Goal: Task Accomplishment & Management: Use online tool/utility

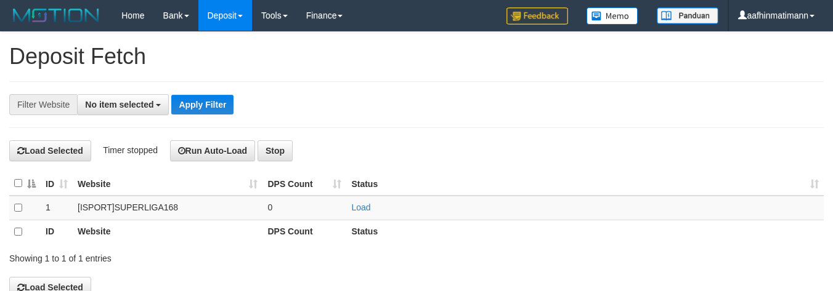
select select
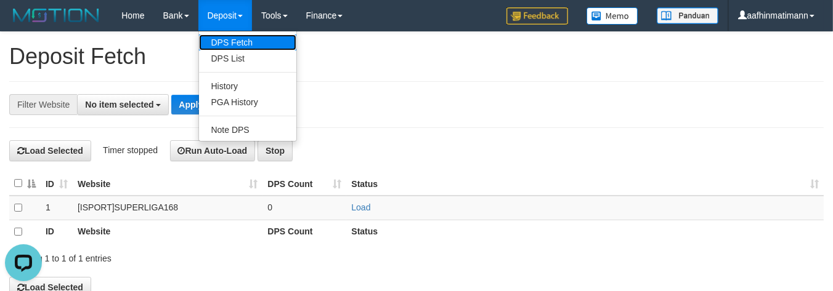
click at [228, 38] on link "DPS Fetch" at bounding box center [247, 42] width 97 height 16
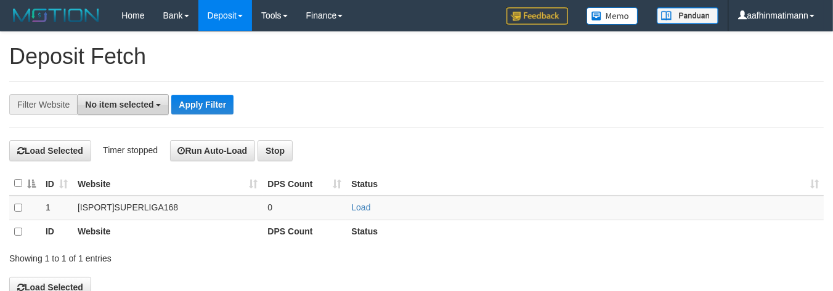
click at [145, 111] on button "No item selected" at bounding box center [123, 104] width 92 height 21
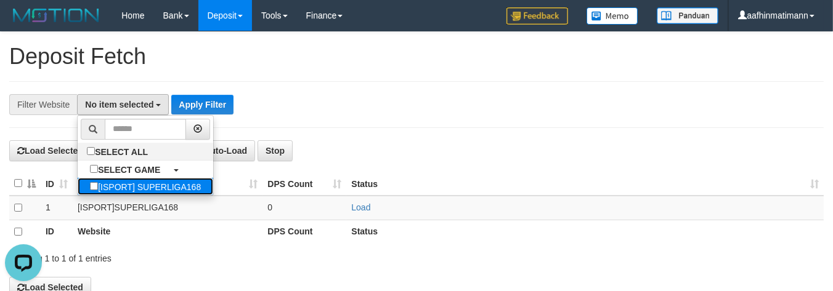
click at [105, 193] on label "[ISPORT] SUPERLIGA168" at bounding box center [145, 186] width 135 height 17
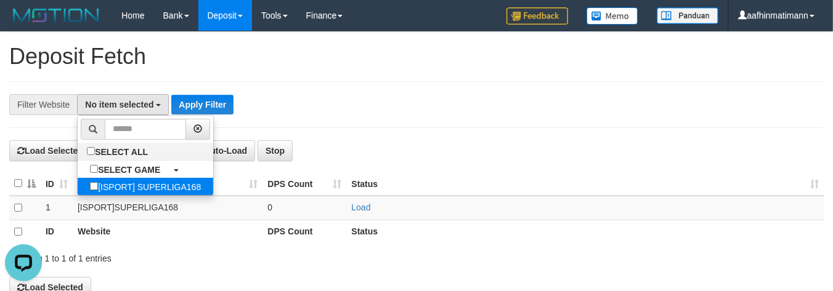
select select "***"
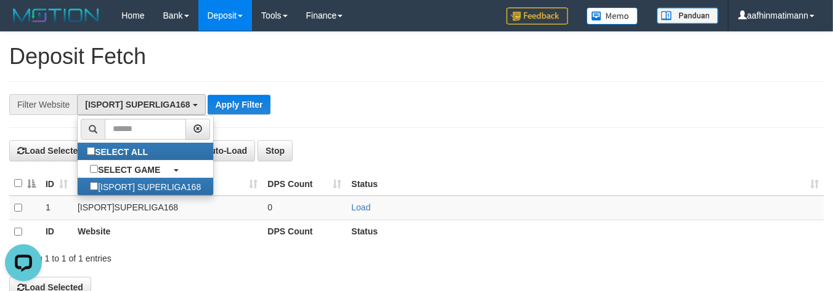
scroll to position [10, 0]
drag, startPoint x: 385, startPoint y: 51, endPoint x: 376, endPoint y: 53, distance: 9.6
click at [384, 51] on h1 "Deposit Fetch" at bounding box center [416, 56] width 814 height 25
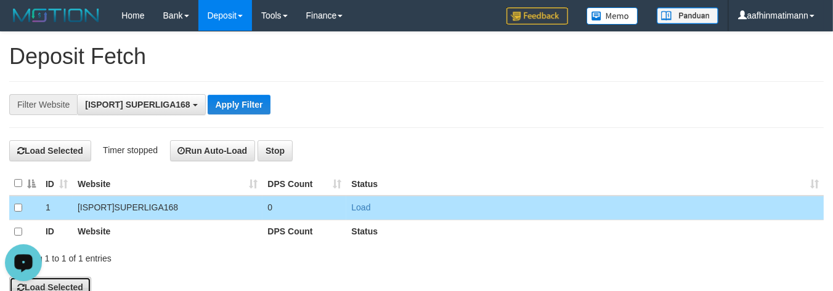
click at [83, 287] on button "Load Selected" at bounding box center [50, 287] width 82 height 21
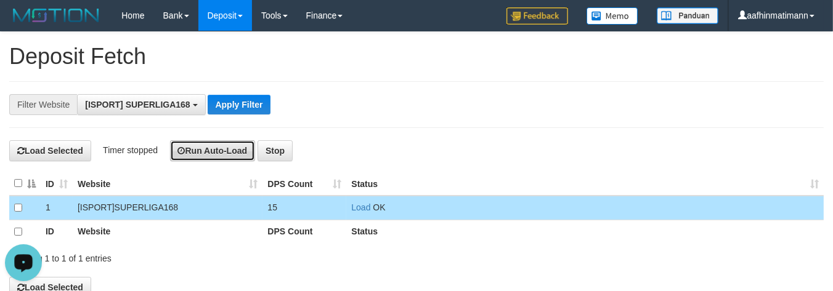
click at [228, 155] on button "Run Auto-Load" at bounding box center [213, 150] width 86 height 21
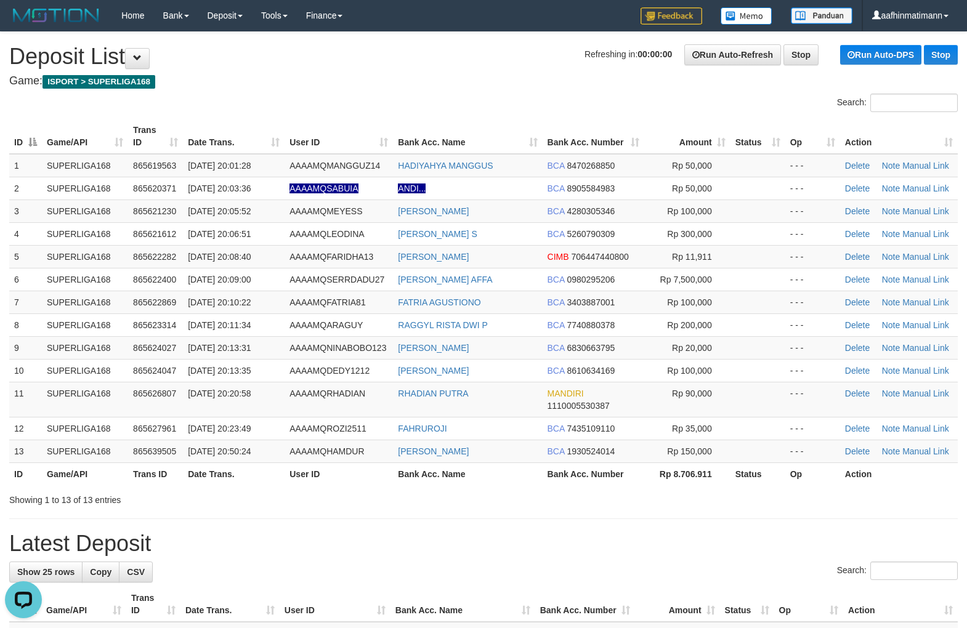
click at [883, 44] on div "Refreshing in: 00:00:00 Run Auto-Refresh Stop Run Auto-DPS Stop" at bounding box center [770, 54] width 373 height 21
click at [881, 44] on div "Refreshing in: 00:00:00 Run Auto-Refresh Stop Run Auto-DPS Stop" at bounding box center [770, 54] width 373 height 21
click at [875, 60] on link "Run Auto-DPS" at bounding box center [880, 55] width 81 height 20
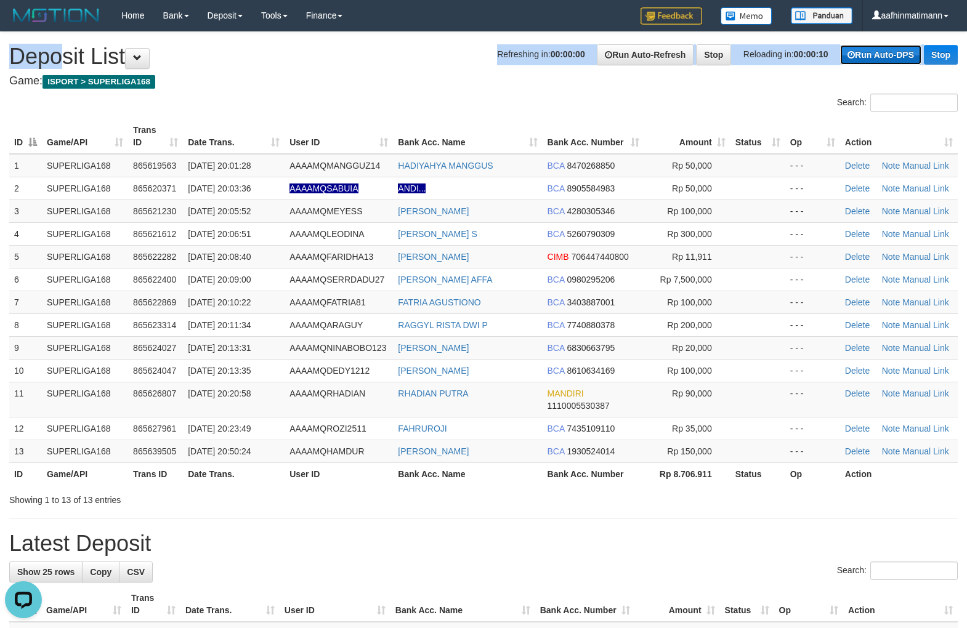
click at [875, 59] on link "Run Auto-DPS" at bounding box center [880, 55] width 81 height 20
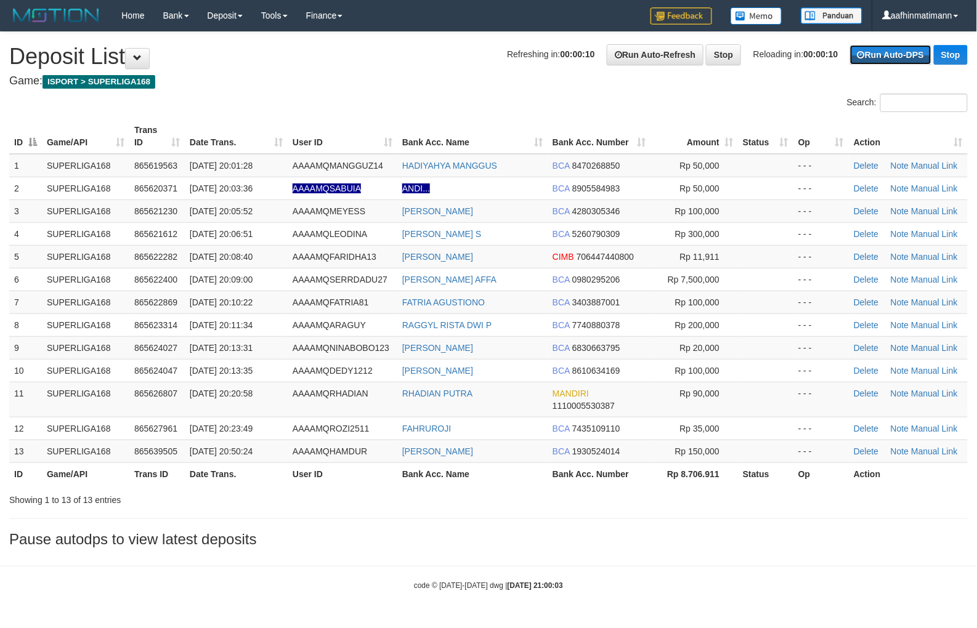
click at [875, 58] on link "Run Auto-DPS" at bounding box center [890, 55] width 81 height 20
drag, startPoint x: 0, startPoint y: 0, endPoint x: 875, endPoint y: 58, distance: 877.1
click at [875, 58] on link "Run Auto-DPS" at bounding box center [890, 55] width 81 height 20
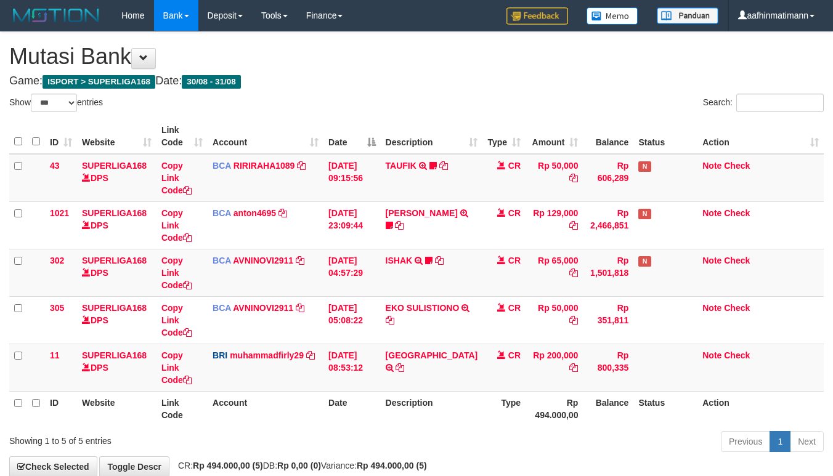
select select "***"
click at [525, 78] on h4 "Game: ISPORT > SUPERLIGA168 Date: 30/08 - 31/08" at bounding box center [416, 81] width 814 height 12
click at [411, 105] on div "Show ** ** ** *** entries" at bounding box center [208, 105] width 416 height 22
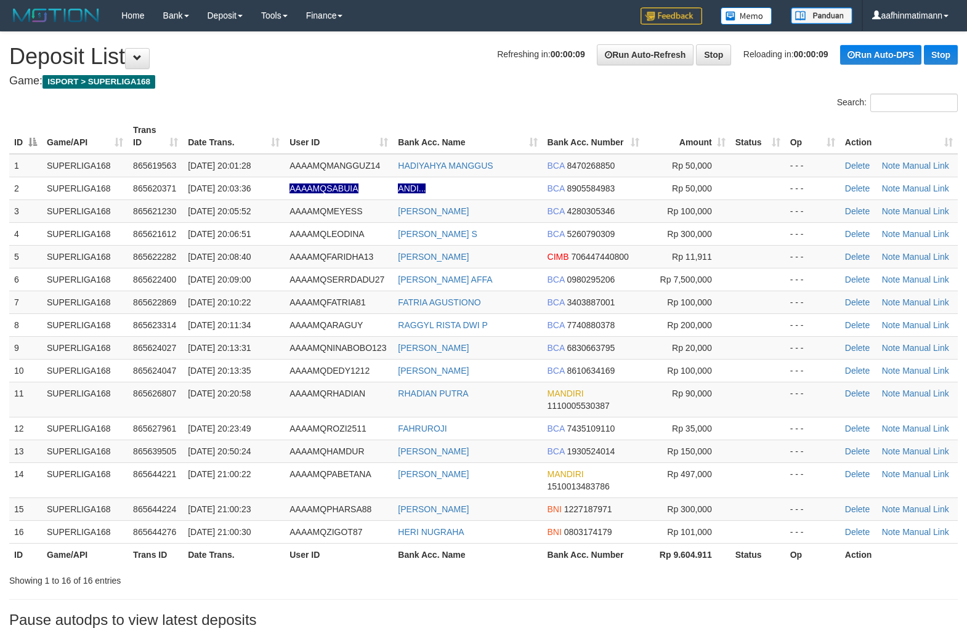
drag, startPoint x: 392, startPoint y: 91, endPoint x: 383, endPoint y: 95, distance: 10.2
click at [392, 91] on div "**********" at bounding box center [483, 333] width 967 height 602
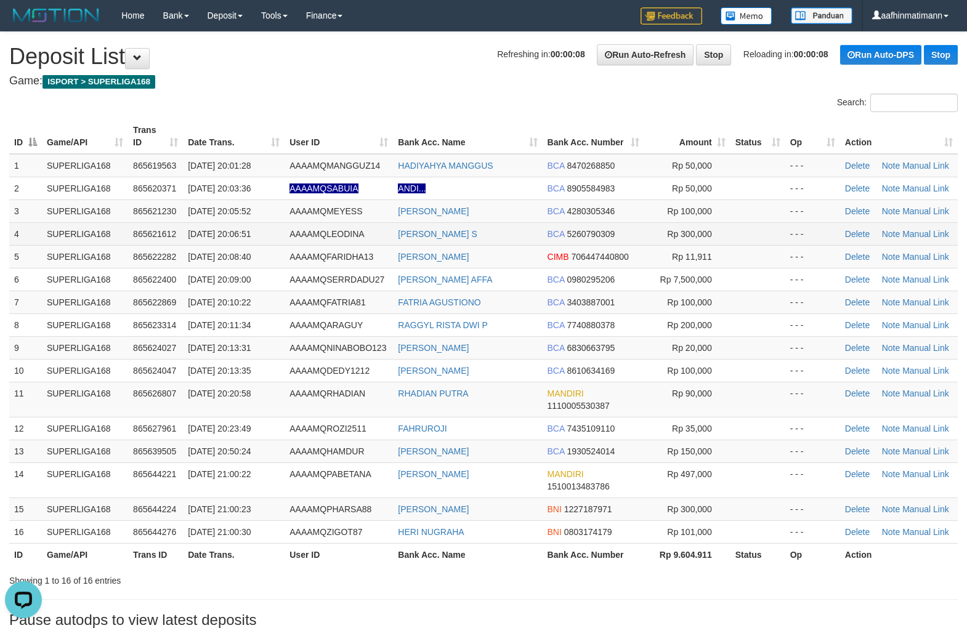
drag, startPoint x: 405, startPoint y: 217, endPoint x: 383, endPoint y: 228, distance: 24.8
click at [403, 217] on td "[PERSON_NAME]" at bounding box center [467, 211] width 149 height 23
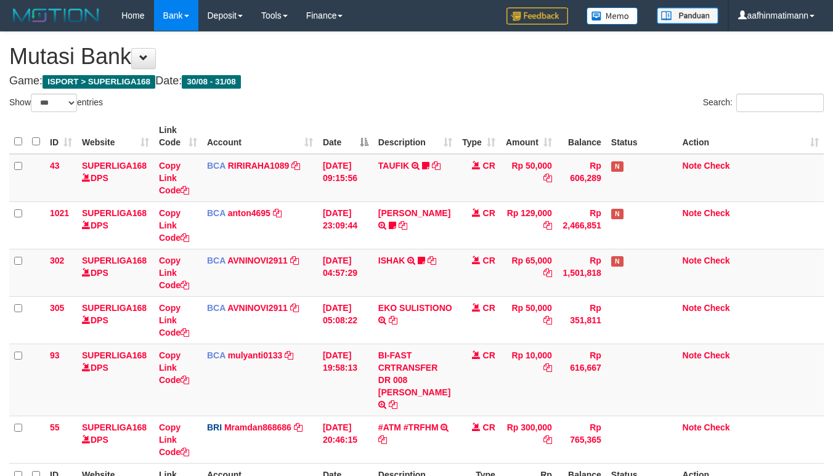
select select "***"
click at [360, 29] on div "Home Bank Account List Load By Website Group [ISPORT] SUPERLIGA168 By Load Grou…" at bounding box center [416, 15] width 814 height 31
select select "***"
click at [387, 145] on th "Description" at bounding box center [415, 136] width 84 height 35
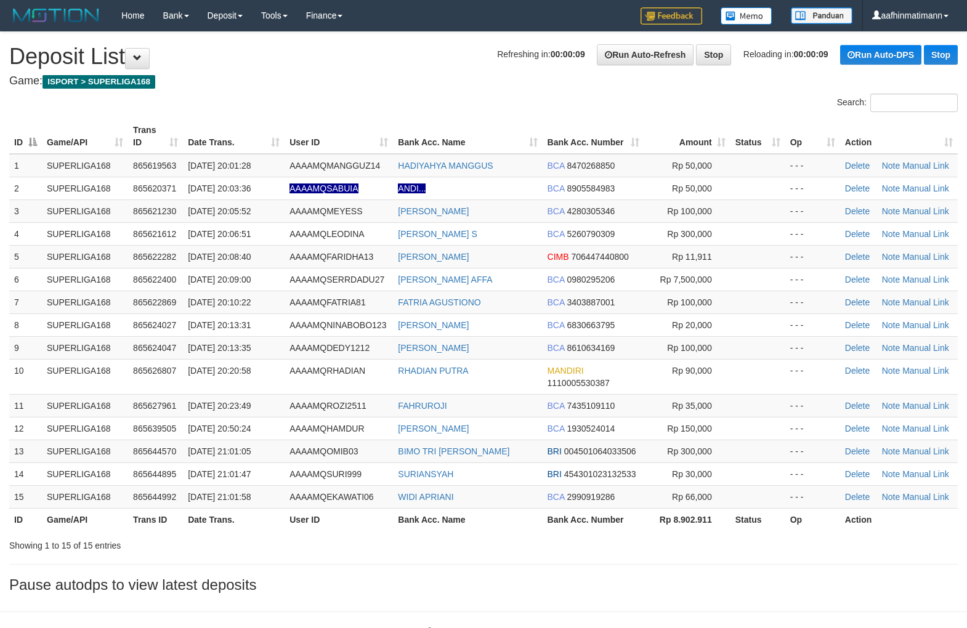
click at [410, 94] on div at bounding box center [241, 94] width 483 height 1
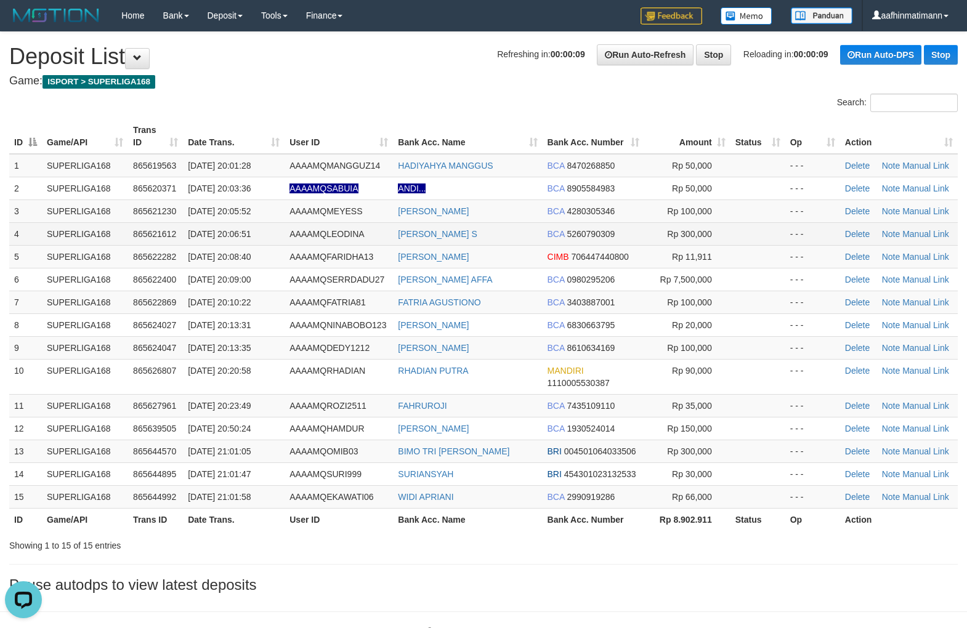
click at [193, 231] on span "[DATE] 20:06:51" at bounding box center [219, 234] width 63 height 10
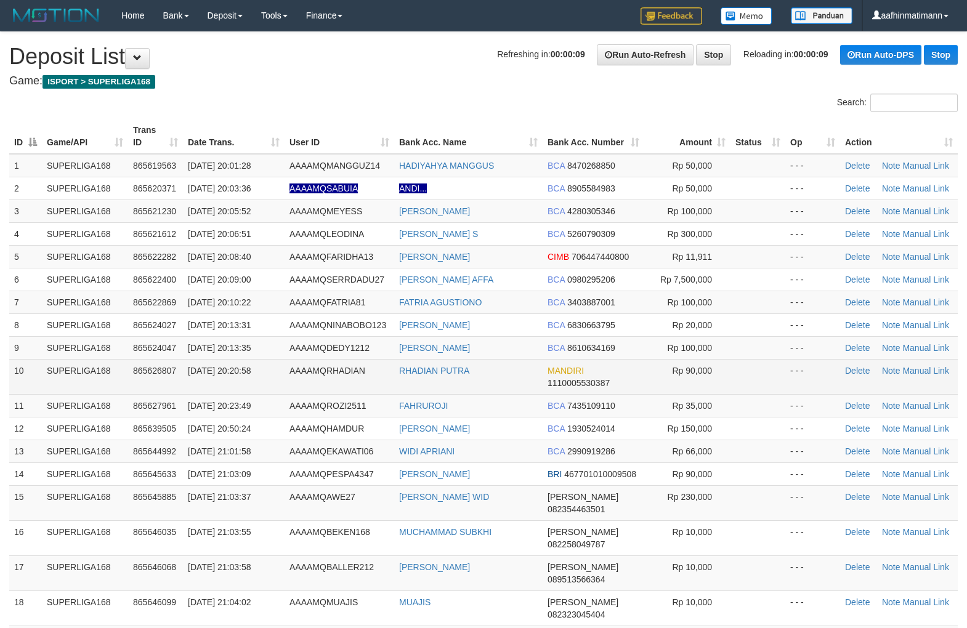
click at [121, 383] on td "SUPERLIGA168" at bounding box center [85, 376] width 86 height 35
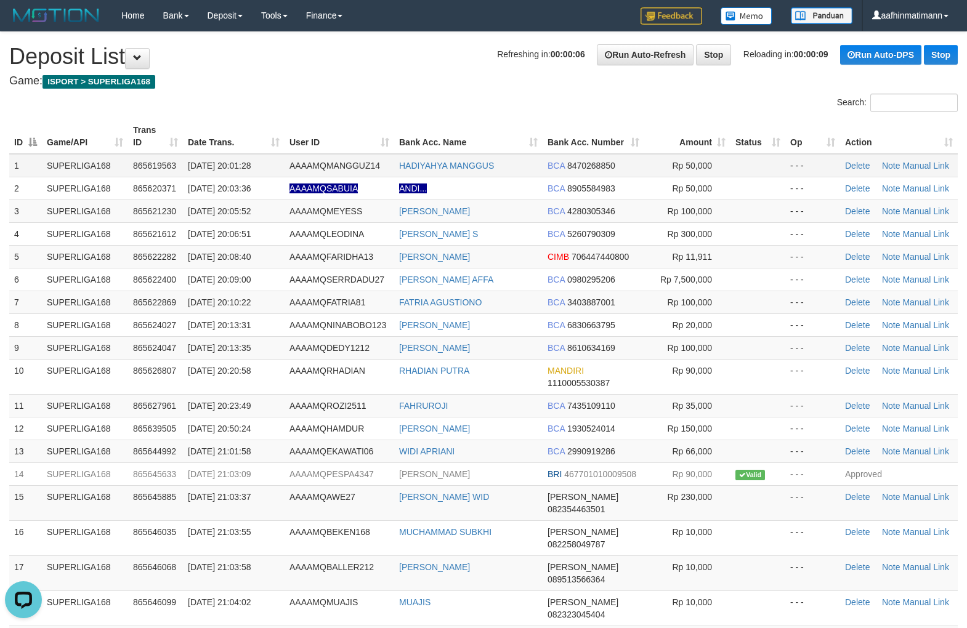
click at [346, 171] on td "AAAAMQMANGGUZ14" at bounding box center [340, 165] width 110 height 23
click at [346, 207] on span "AAAAMQMEYESS" at bounding box center [325, 211] width 73 height 10
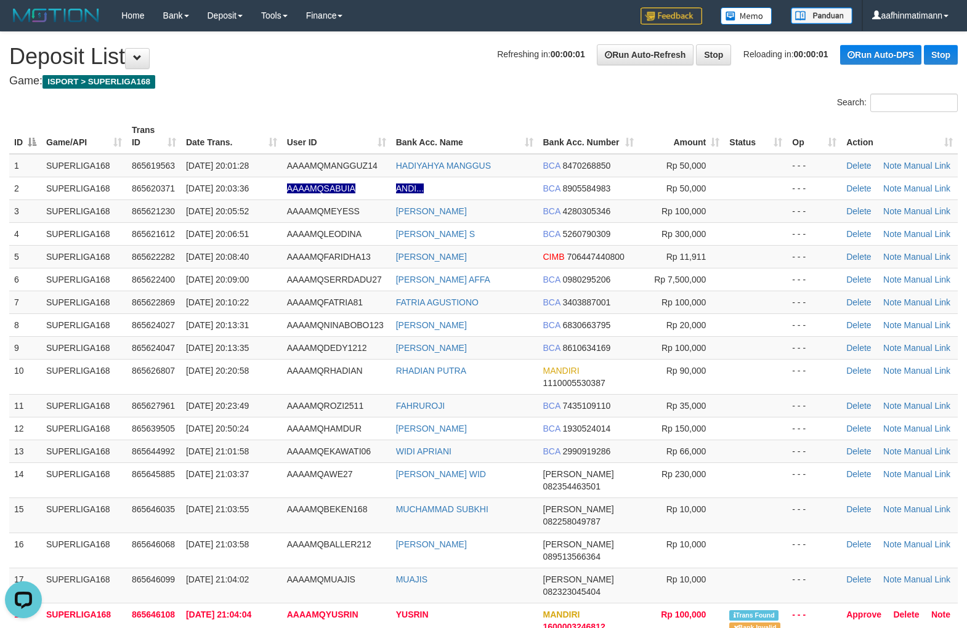
click at [353, 69] on div "**********" at bounding box center [483, 611] width 967 height 1158
click at [491, 79] on h4 "Game: ISPORT > SUPERLIGA168" at bounding box center [483, 81] width 948 height 12
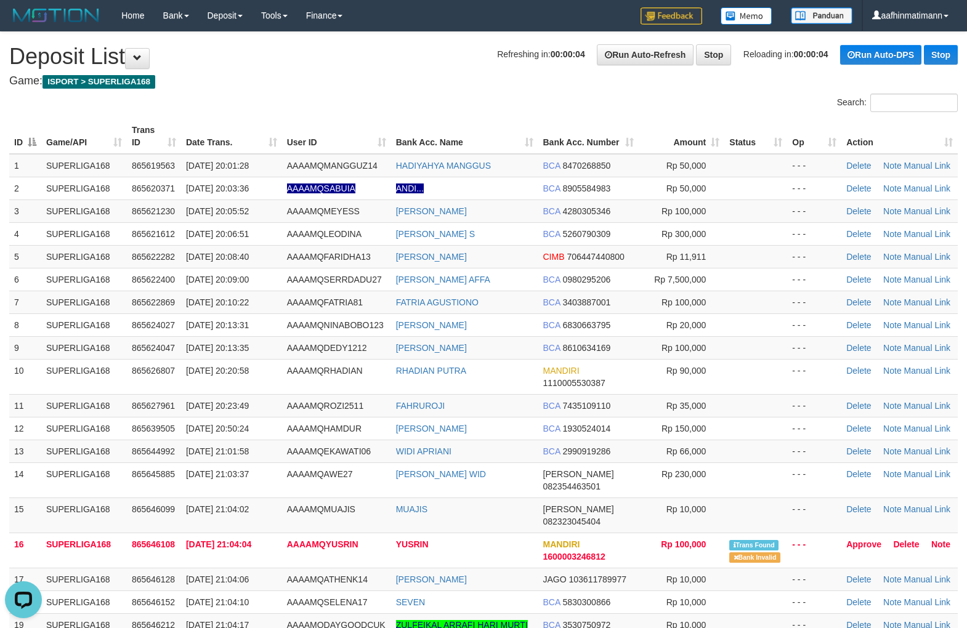
click at [430, 102] on div "Search:" at bounding box center [483, 105] width 967 height 22
click at [428, 195] on td "ANDI..." at bounding box center [464, 188] width 147 height 23
click at [272, 297] on td "[DATE] 20:10:22" at bounding box center [231, 302] width 101 height 23
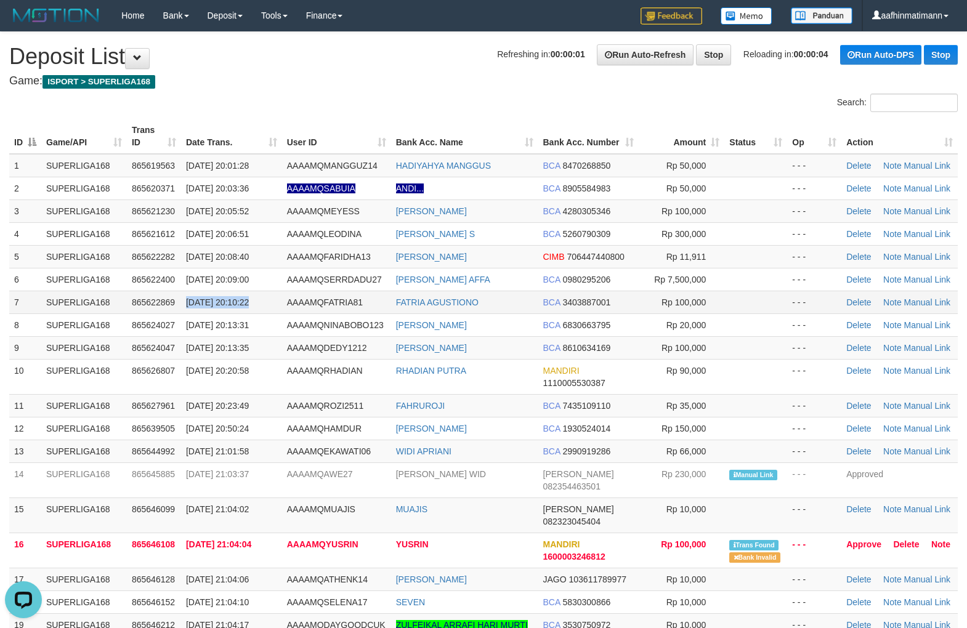
click at [272, 297] on td "[DATE] 20:10:22" at bounding box center [231, 302] width 101 height 23
click at [272, 297] on td "31/08/2025 20:10:22" at bounding box center [231, 302] width 101 height 23
click at [272, 297] on td "[DATE] 20:10:22" at bounding box center [231, 302] width 101 height 23
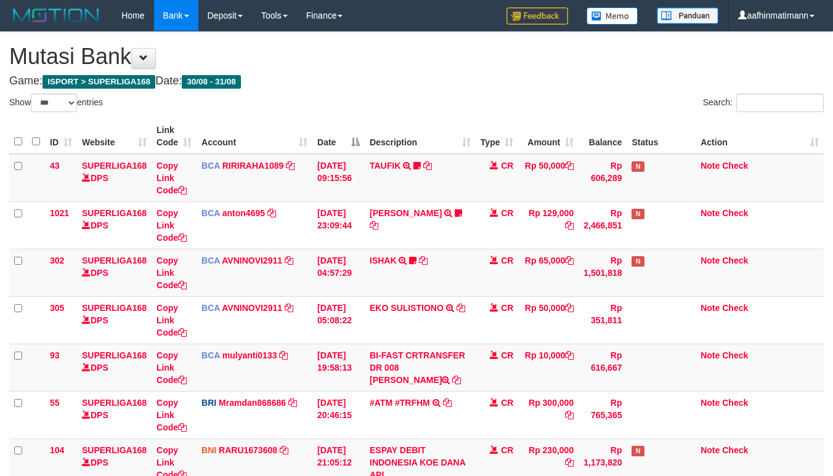
select select "***"
click at [355, 143] on th "Date" at bounding box center [338, 136] width 52 height 35
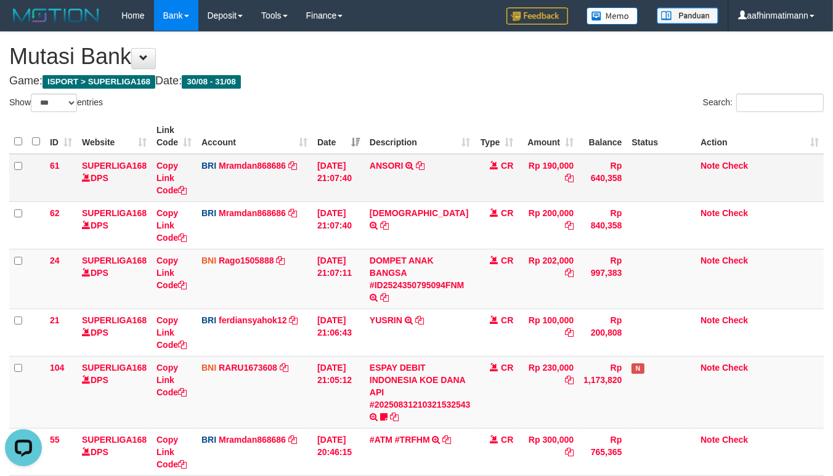
drag, startPoint x: 407, startPoint y: 176, endPoint x: 415, endPoint y: 177, distance: 8.0
click at [408, 176] on td "ANSORI TRANSFER NBMB ANSORI TO MUHAMMAD RAMDANI" at bounding box center [420, 178] width 111 height 48
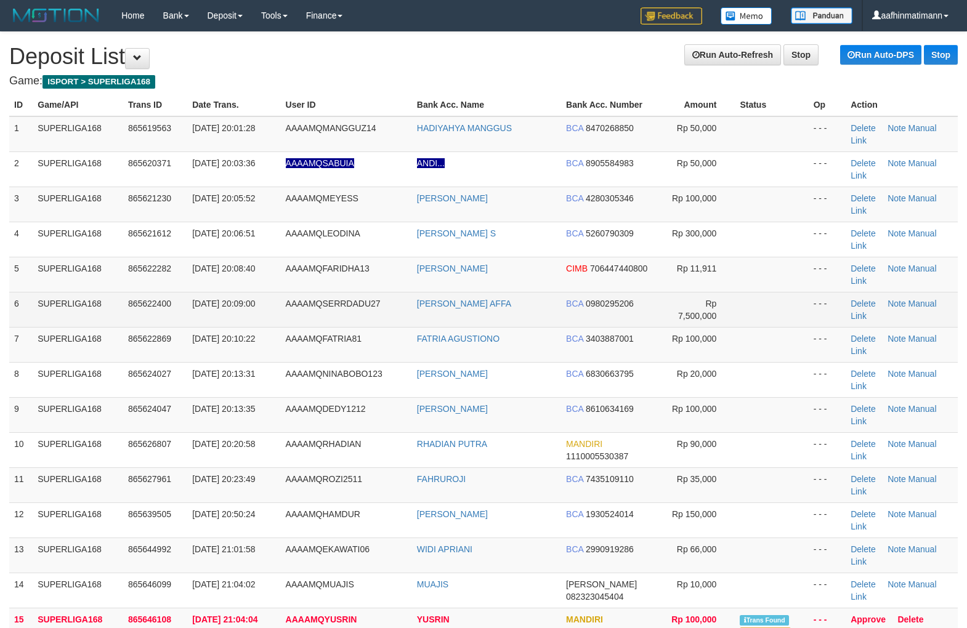
click at [255, 299] on span "[DATE] 20:09:00" at bounding box center [223, 304] width 63 height 10
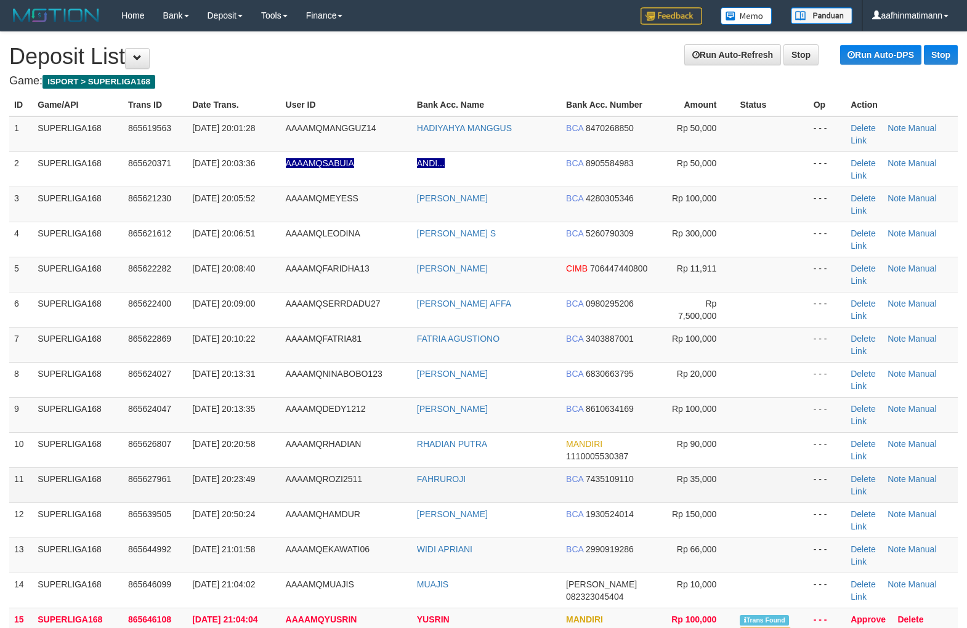
click at [266, 467] on td "[DATE] 20:23:49" at bounding box center [233, 484] width 93 height 35
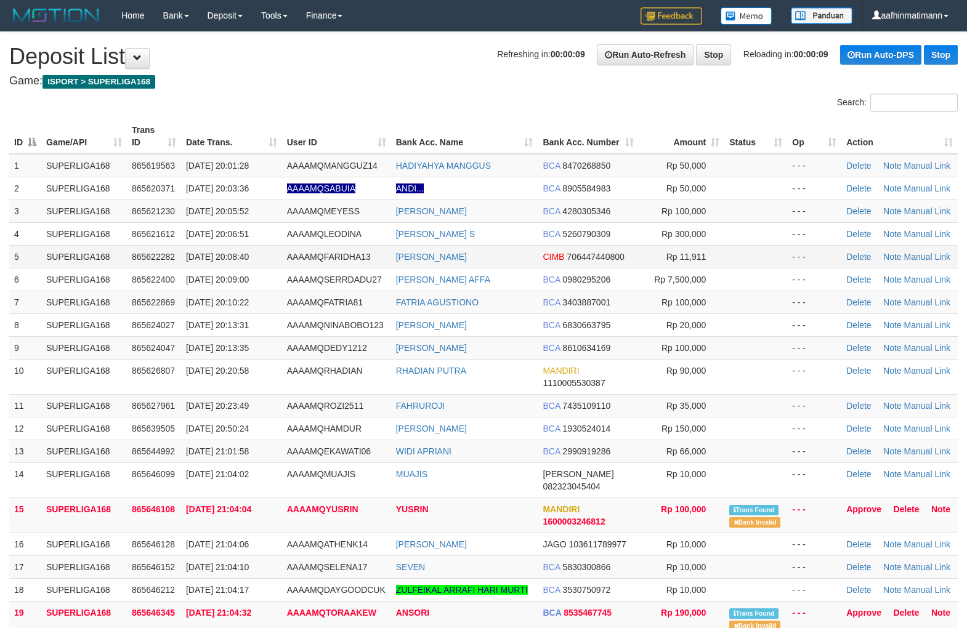
click at [208, 249] on td "[DATE] 20:08:40" at bounding box center [231, 256] width 101 height 23
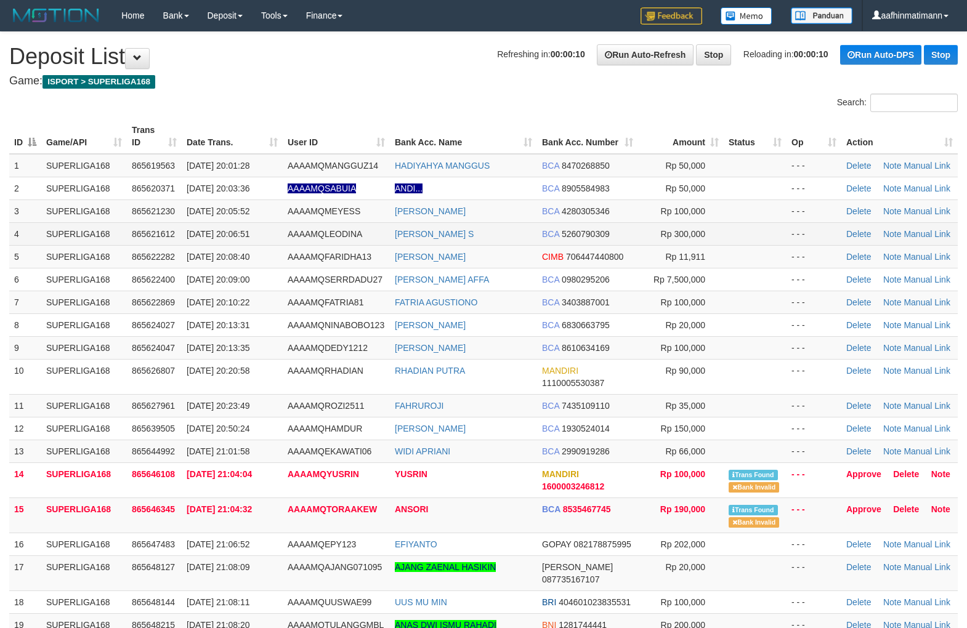
click at [174, 243] on td "865621612" at bounding box center [154, 233] width 55 height 23
click at [238, 297] on span "[DATE] 20:10:22" at bounding box center [218, 302] width 63 height 10
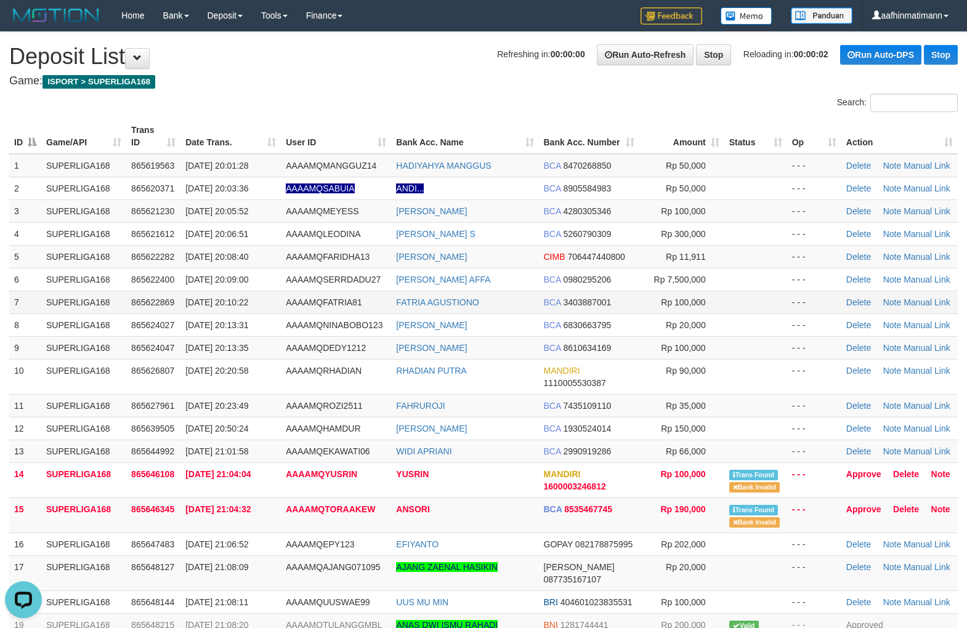
click at [195, 294] on td "[DATE] 20:10:22" at bounding box center [230, 302] width 100 height 23
click at [195, 294] on td "31/08/2025 20:10:22" at bounding box center [230, 302] width 100 height 23
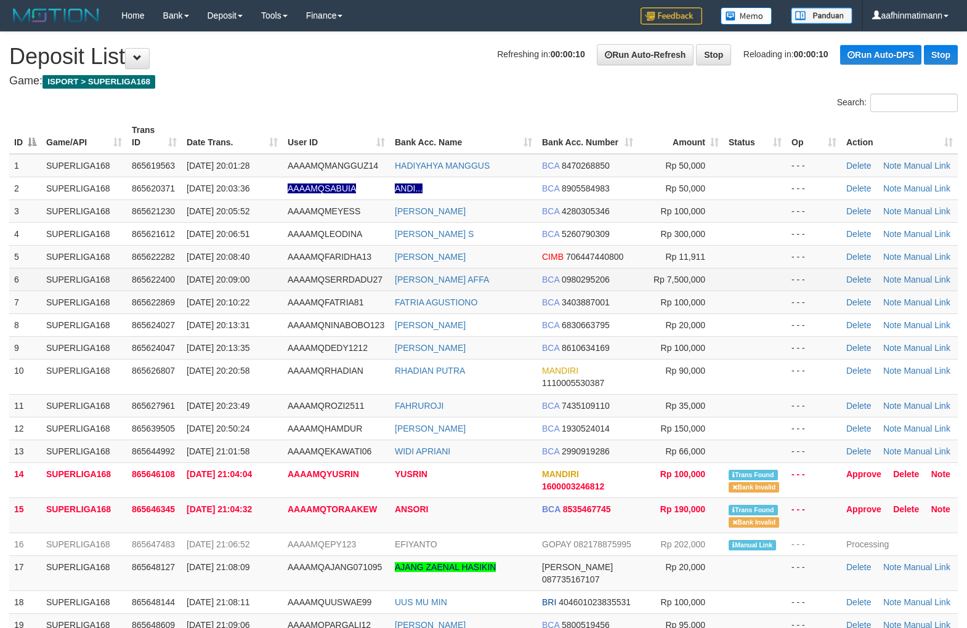
click at [177, 286] on td "865622400" at bounding box center [154, 279] width 55 height 23
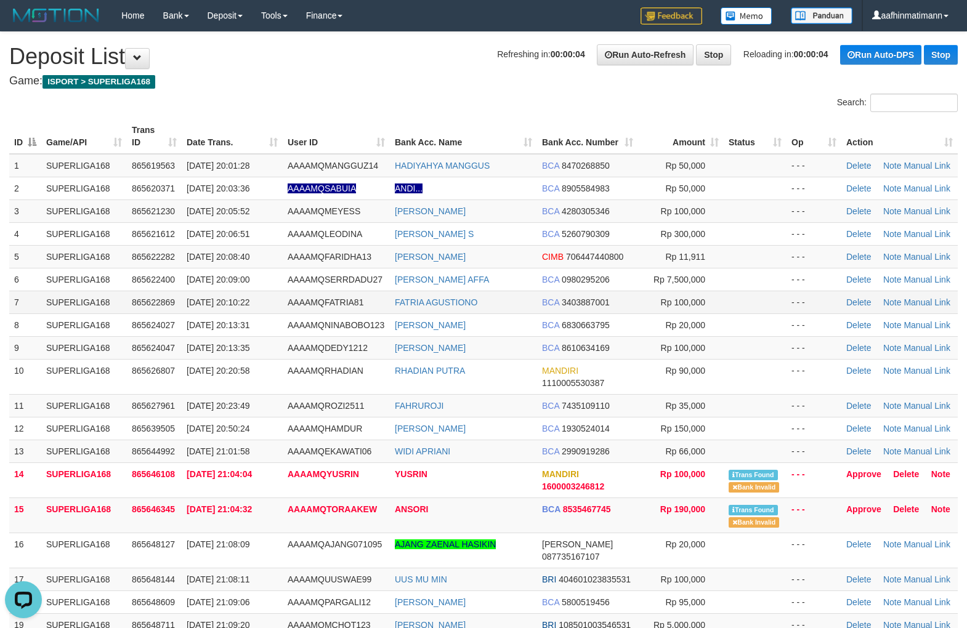
click at [180, 298] on td "865622869" at bounding box center [154, 302] width 55 height 23
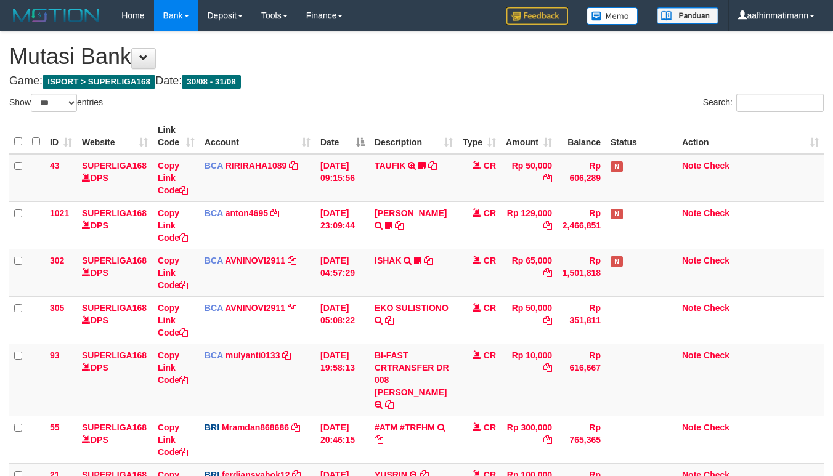
select select "***"
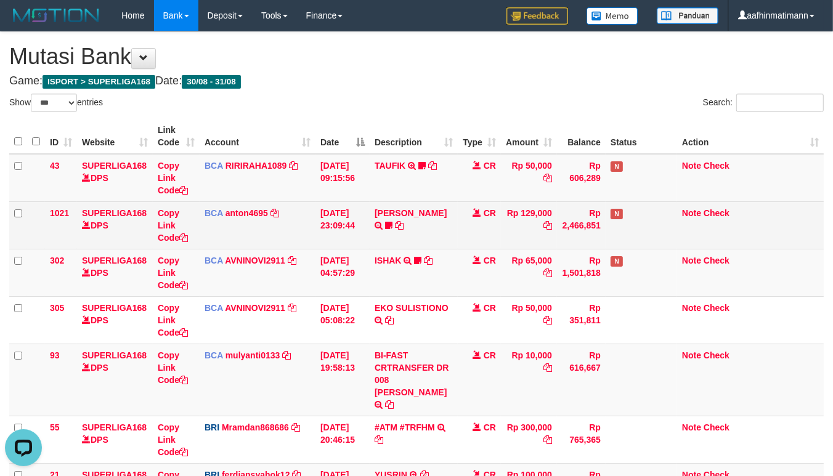
click at [347, 202] on td "30/08/2025 23:09:44" at bounding box center [342, 224] width 54 height 47
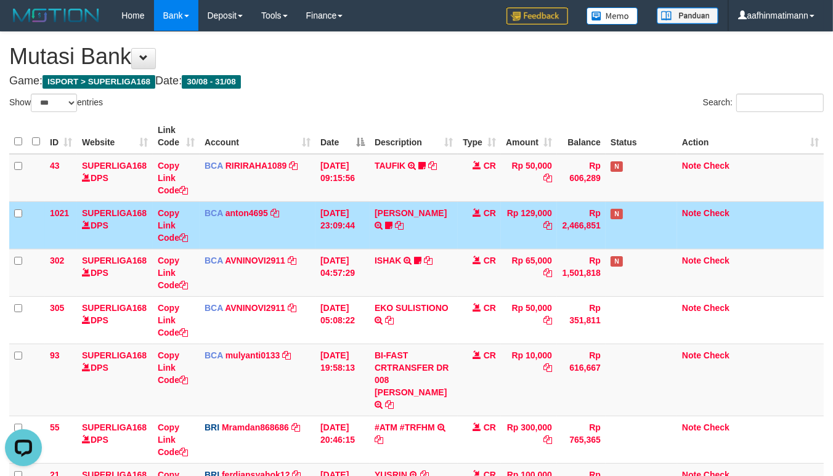
click at [347, 202] on td "30/08/2025 23:09:44" at bounding box center [342, 224] width 54 height 47
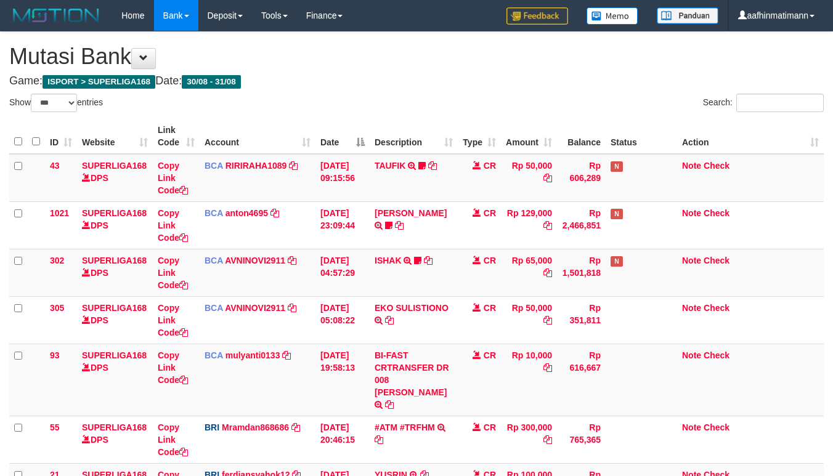
select select "***"
click at [296, 108] on div "Show ** ** ** *** entries" at bounding box center [208, 105] width 398 height 22
click at [256, 268] on td "BCA AVNINOVI2911 DPS AVNI NOVITA SADLY mutasi_20250831_4886 | 302 mutasi_202508…" at bounding box center [258, 272] width 116 height 47
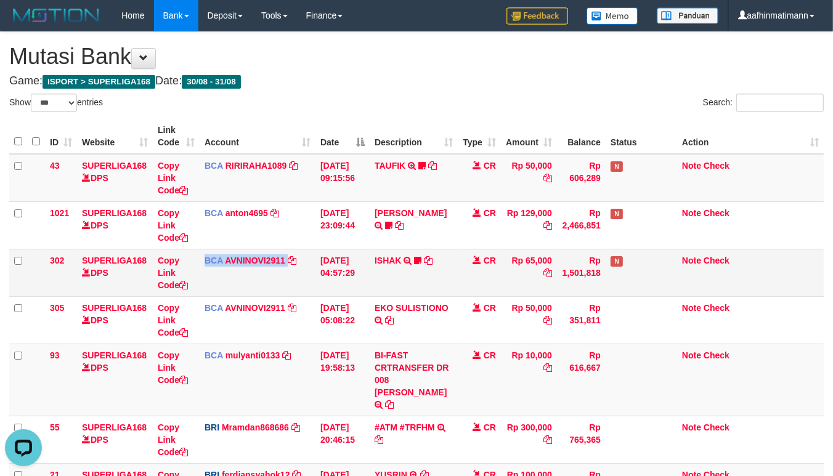
click at [256, 268] on td "BCA AVNINOVI2911 DPS AVNI NOVITA SADLY mutasi_20250831_4886 | 302 mutasi_202508…" at bounding box center [258, 272] width 116 height 47
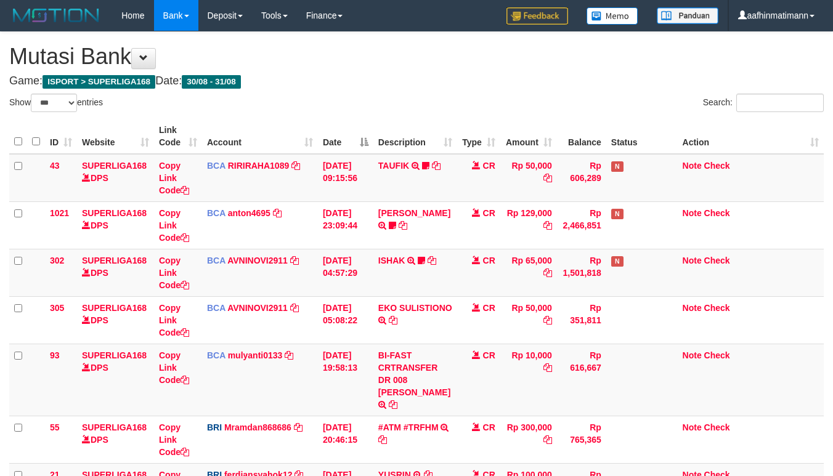
select select "***"
click at [358, 150] on th "Date" at bounding box center [345, 136] width 55 height 35
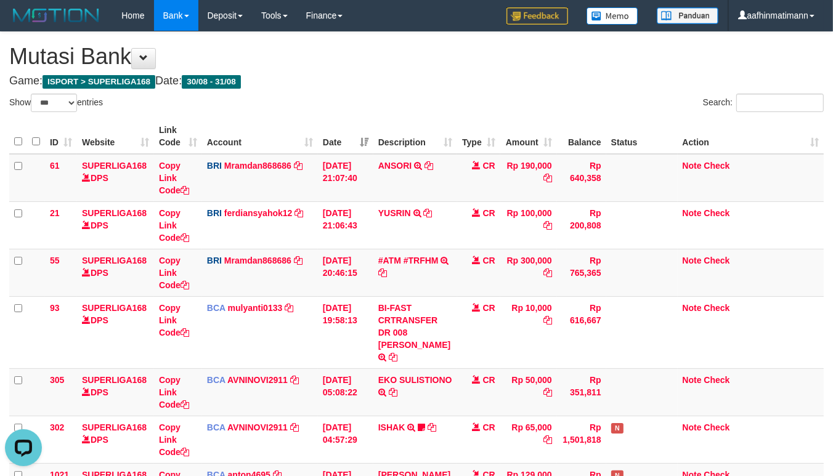
click at [358, 150] on th "Date" at bounding box center [345, 136] width 55 height 35
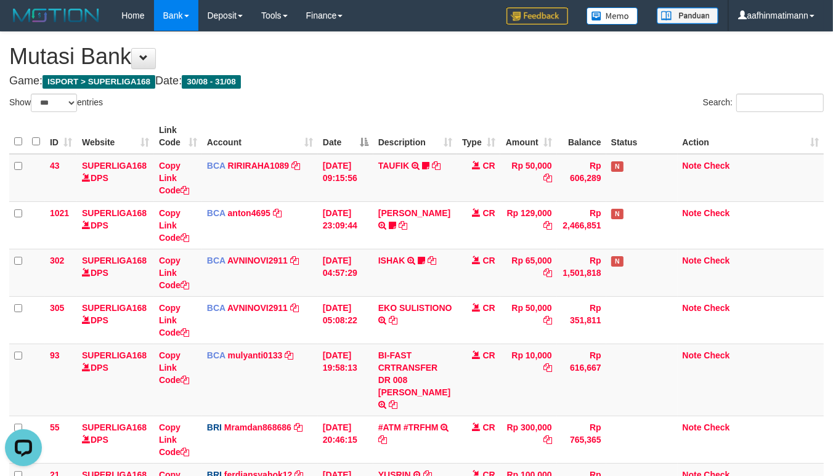
click at [358, 150] on th "Date" at bounding box center [345, 136] width 55 height 35
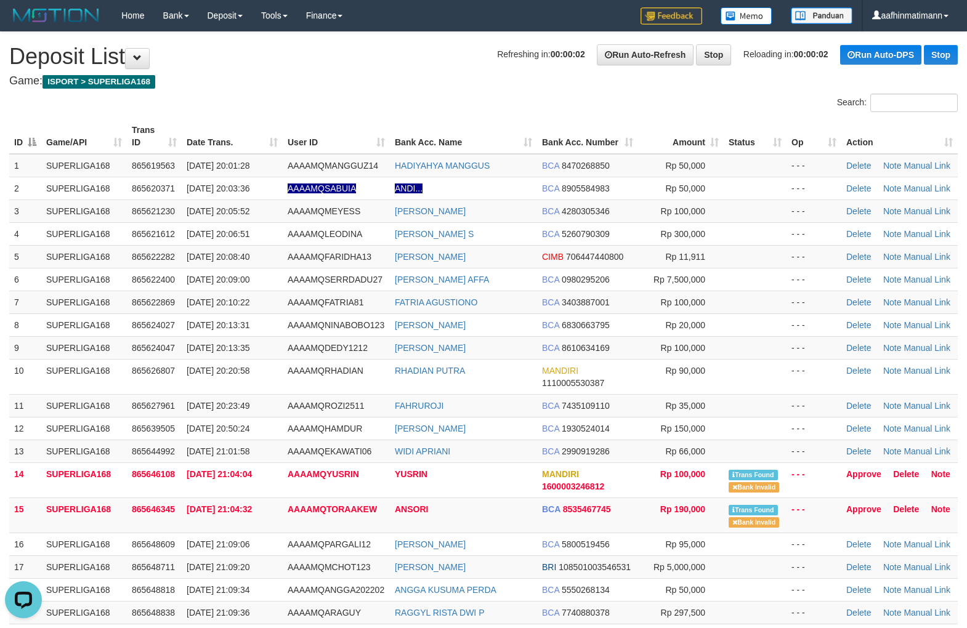
click at [378, 81] on h4 "Game: ISPORT > SUPERLIGA168" at bounding box center [483, 81] width 948 height 12
click at [283, 192] on td "AAAAMQSABUIA" at bounding box center [336, 188] width 107 height 23
click at [384, 200] on td "AAAAMQMEYESS" at bounding box center [336, 211] width 107 height 23
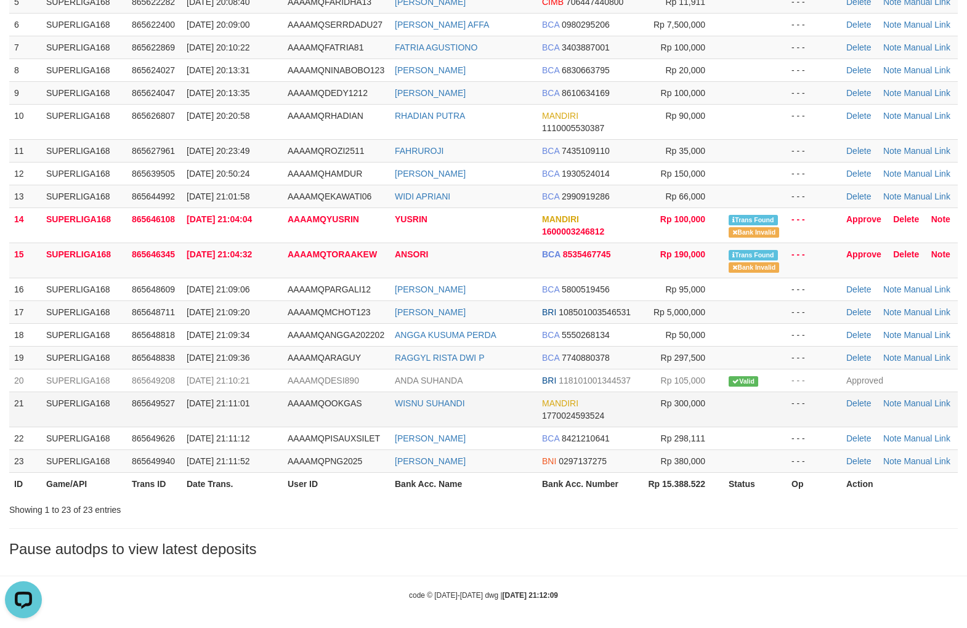
scroll to position [259, 0]
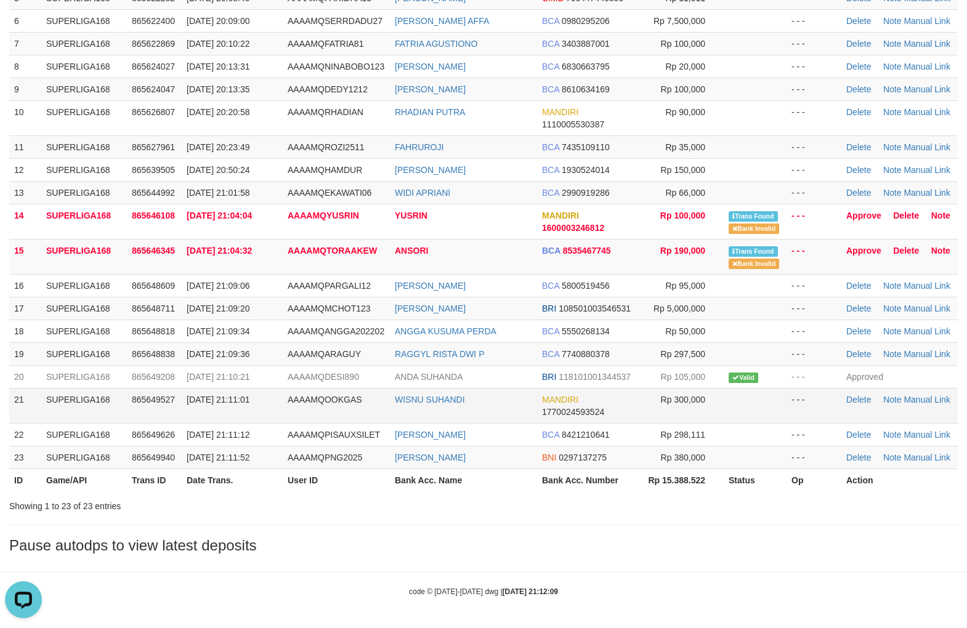
click at [348, 397] on span "AAAAMQOOKGAS" at bounding box center [325, 400] width 75 height 10
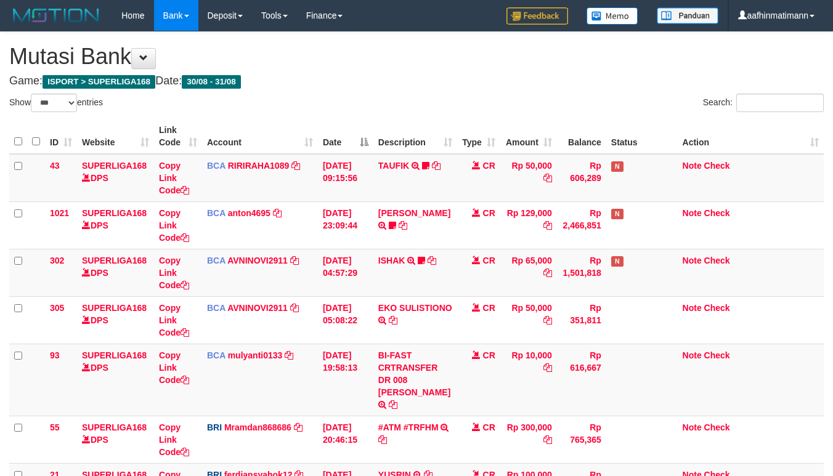
select select "***"
click at [259, 138] on th "Account" at bounding box center [260, 136] width 116 height 35
select select "***"
click at [373, 84] on h4 "Game: ISPORT > SUPERLIGA168 Date: 30/08 - 31/08" at bounding box center [416, 81] width 814 height 12
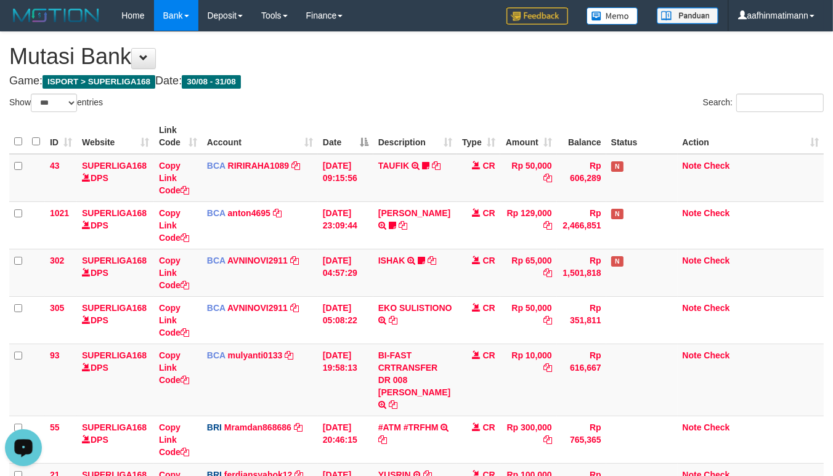
click at [373, 84] on h4 "Game: ISPORT > SUPERLIGA168 Date: 30/08 - 31/08" at bounding box center [416, 81] width 814 height 12
click at [328, 184] on td "30/08/2025 09:15:56" at bounding box center [345, 178] width 55 height 48
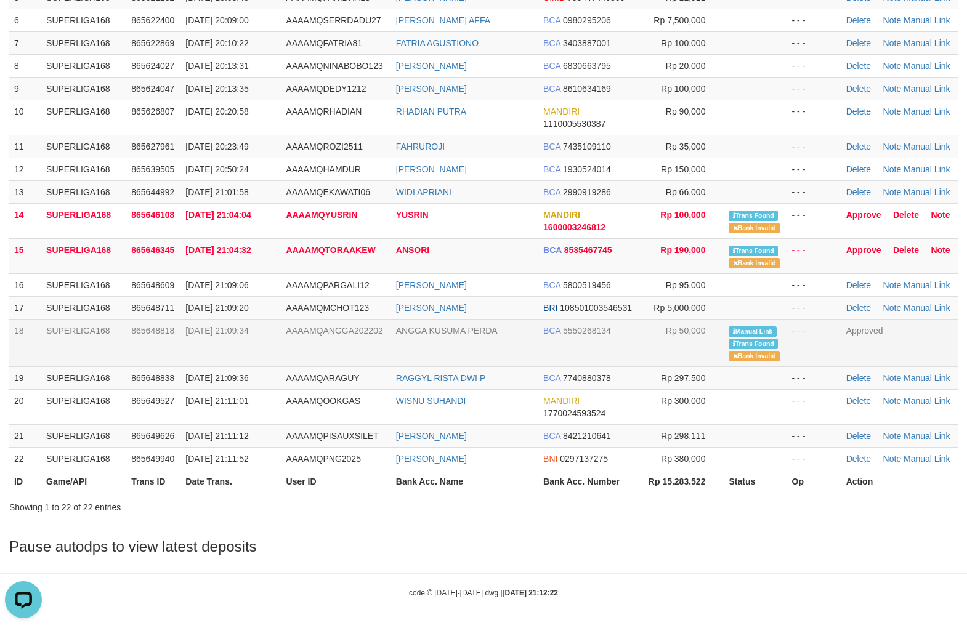
drag, startPoint x: 328, startPoint y: 321, endPoint x: 355, endPoint y: 320, distance: 27.7
click at [328, 321] on td "AAAAMQANGGA202202" at bounding box center [336, 342] width 110 height 47
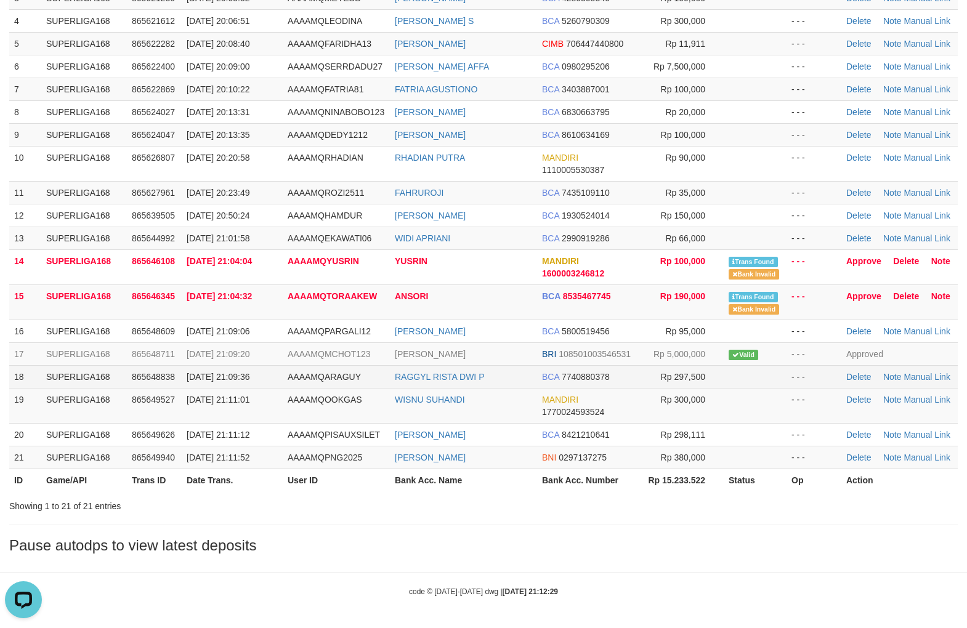
click at [354, 372] on span "AAAAMQARAGUY" at bounding box center [324, 377] width 73 height 10
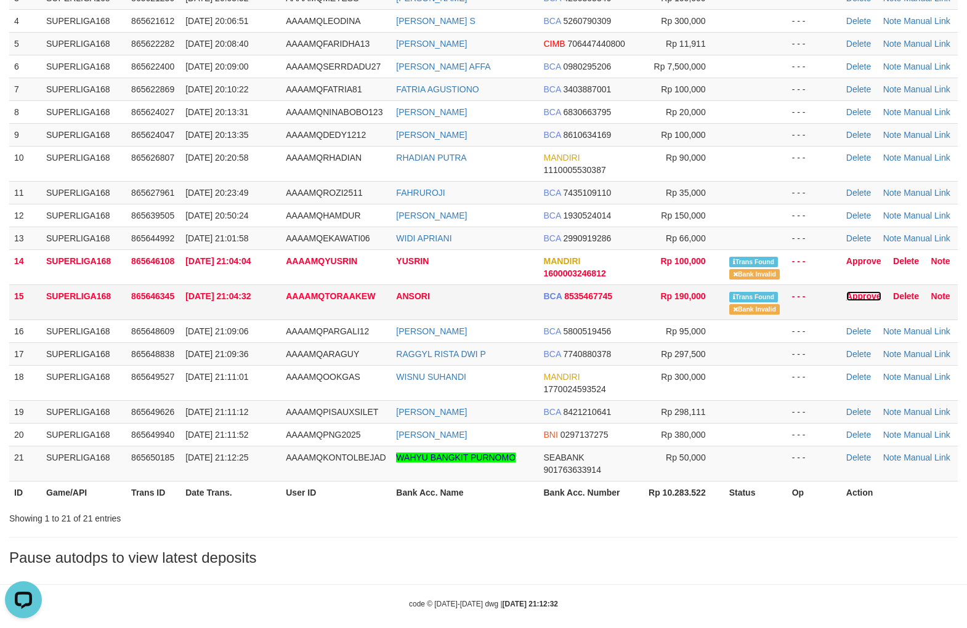
click at [864, 296] on link "Approve" at bounding box center [863, 296] width 35 height 10
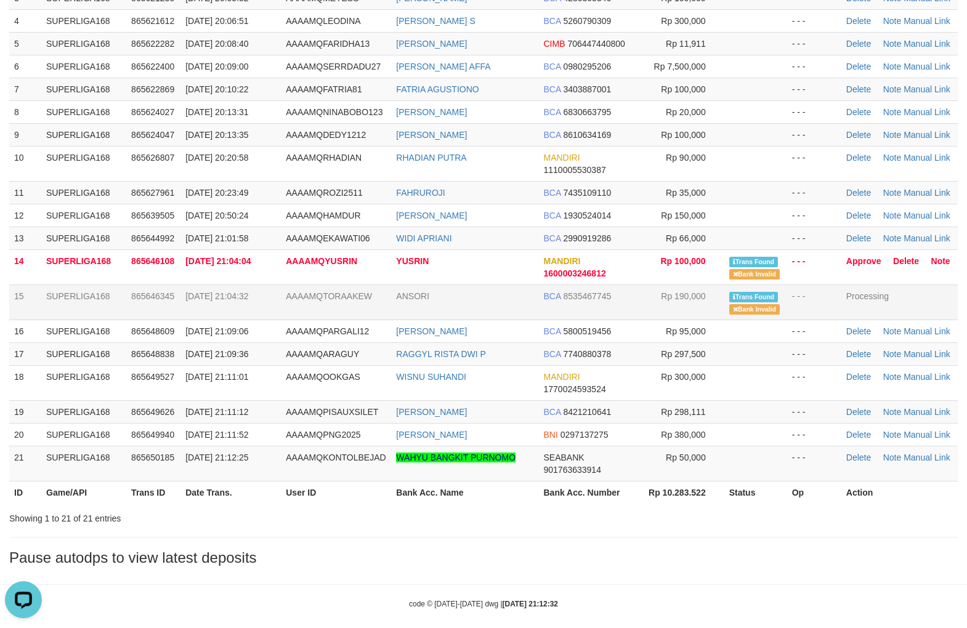
click at [26, 294] on td "15" at bounding box center [25, 302] width 32 height 35
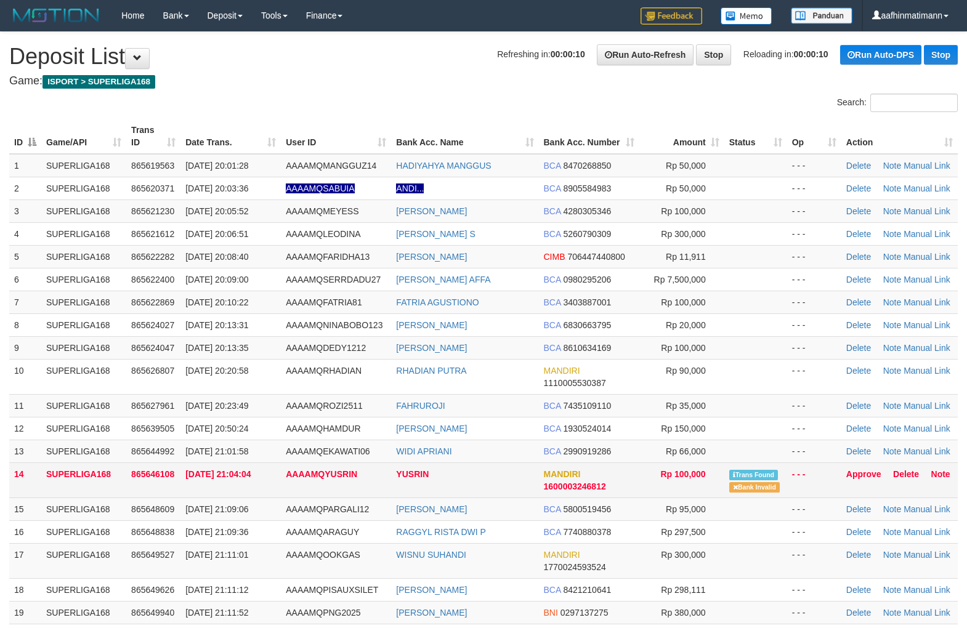
scroll to position [191, 0]
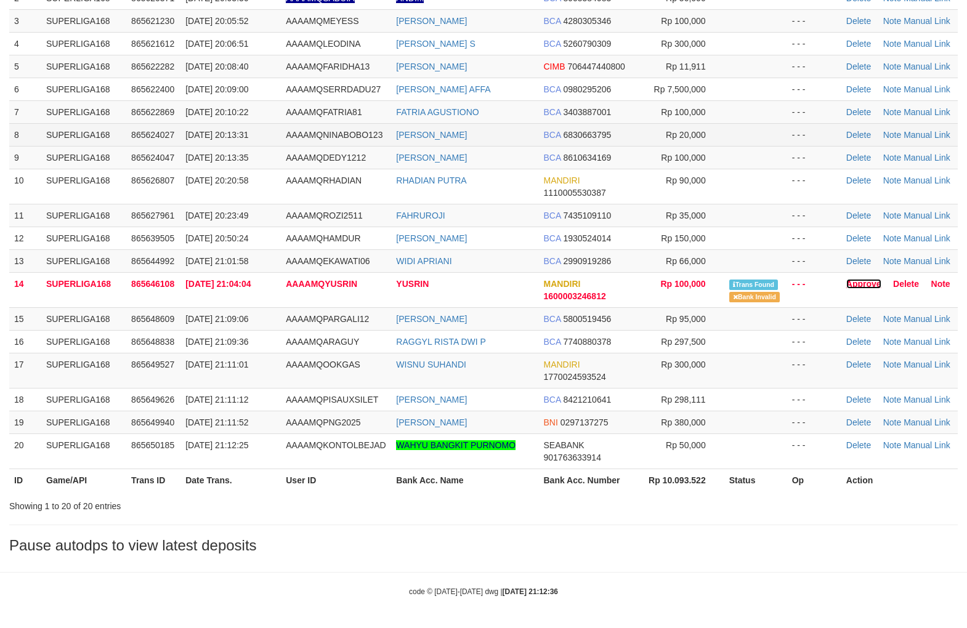
drag, startPoint x: 868, startPoint y: 286, endPoint x: 565, endPoint y: 144, distance: 334.7
click at [867, 286] on link "Approve" at bounding box center [863, 284] width 35 height 10
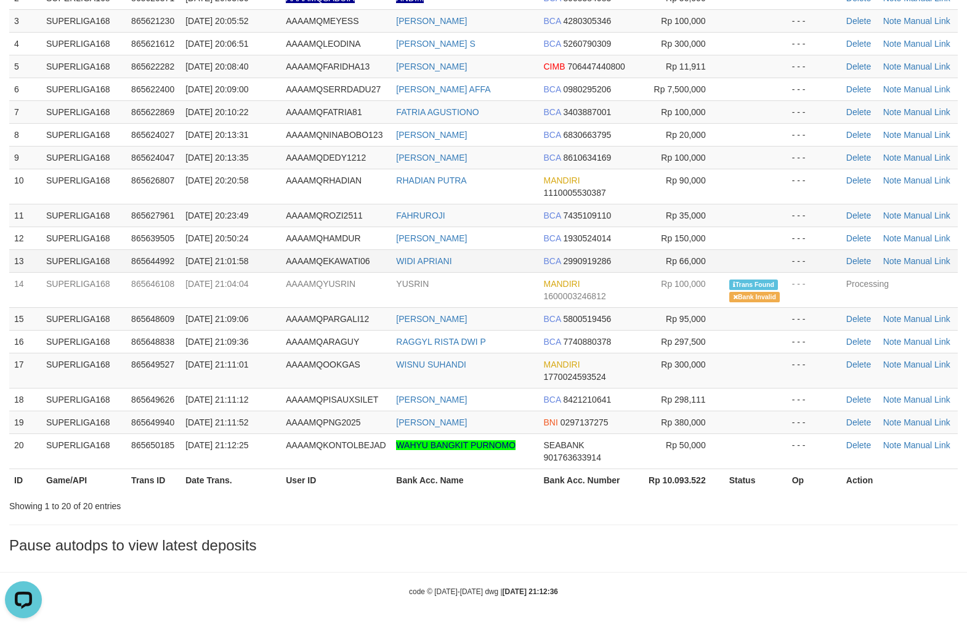
scroll to position [0, 0]
click at [269, 268] on td "31/08/2025 21:01:58" at bounding box center [230, 260] width 100 height 23
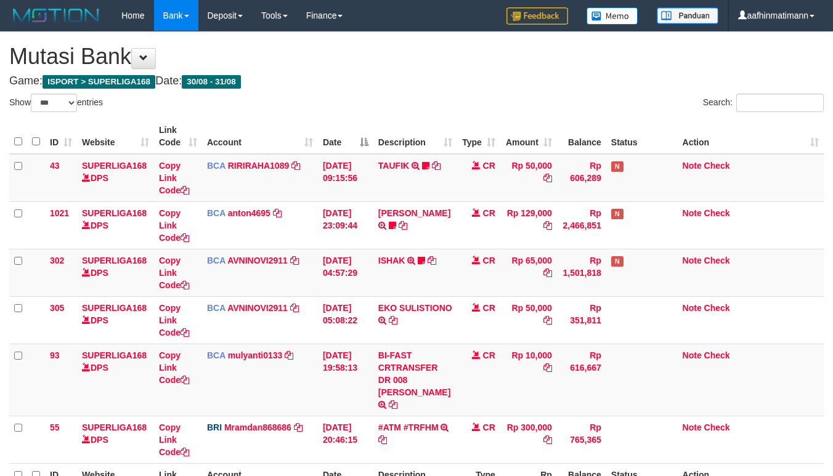
select select "***"
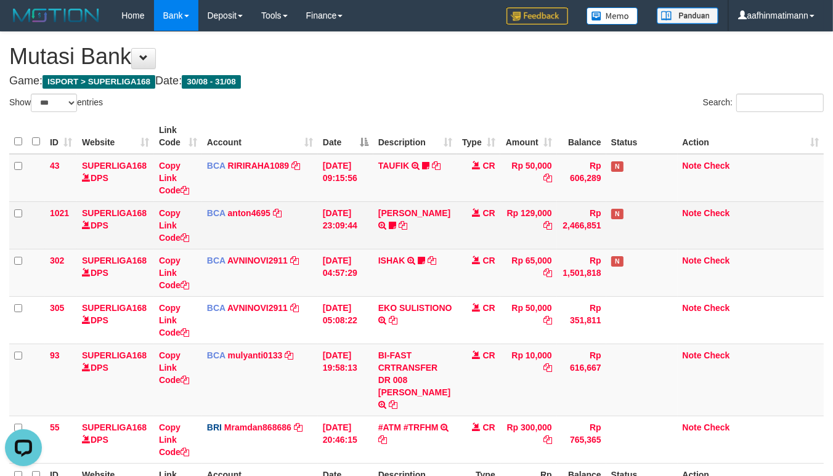
click at [467, 245] on td "CR" at bounding box center [478, 224] width 43 height 47
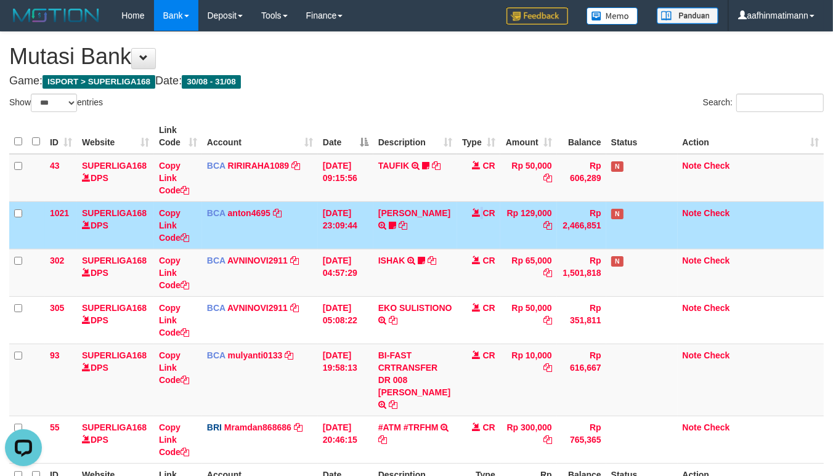
click at [467, 245] on td "CR" at bounding box center [478, 224] width 43 height 47
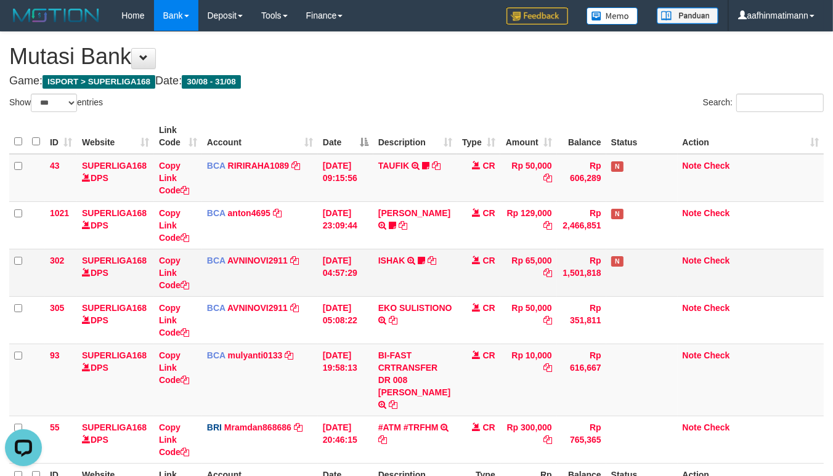
click at [493, 253] on td "CR" at bounding box center [478, 272] width 43 height 47
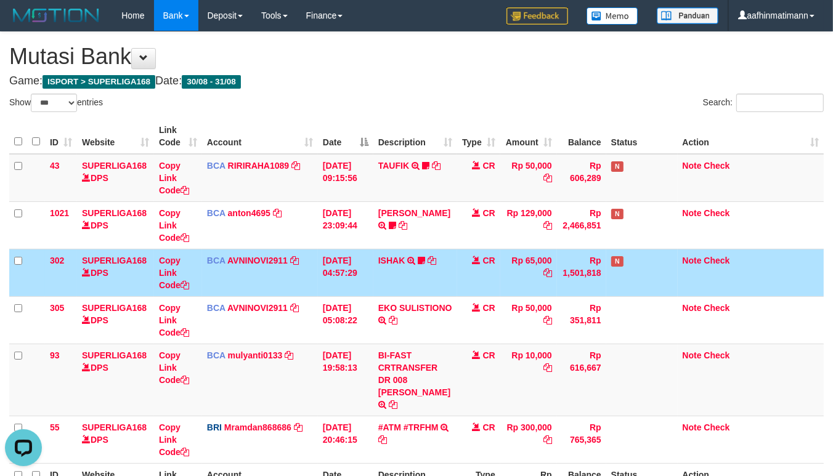
click at [493, 251] on td "CR" at bounding box center [478, 272] width 43 height 47
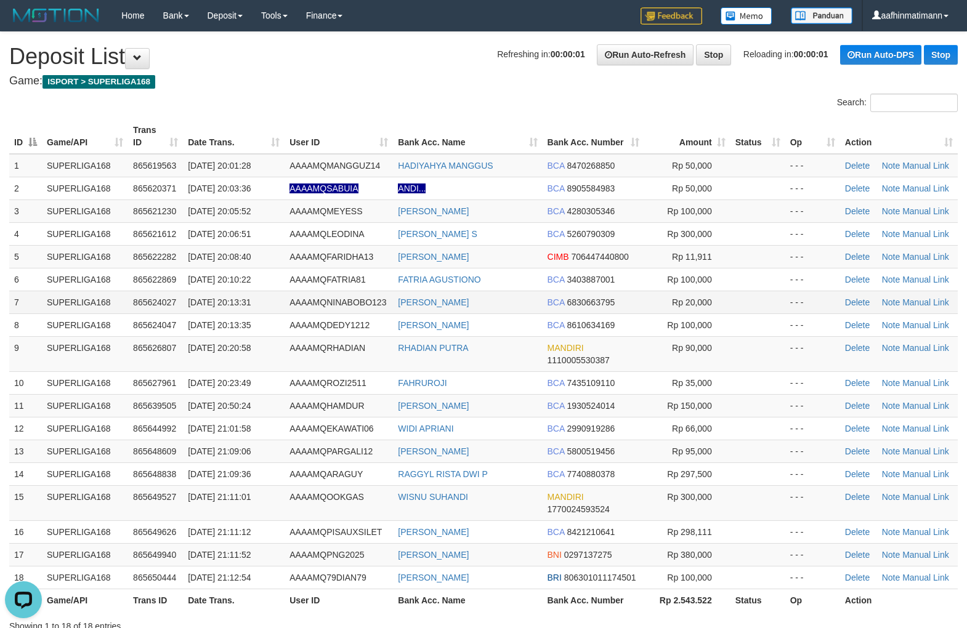
click at [150, 304] on span "865624027" at bounding box center [154, 302] width 43 height 10
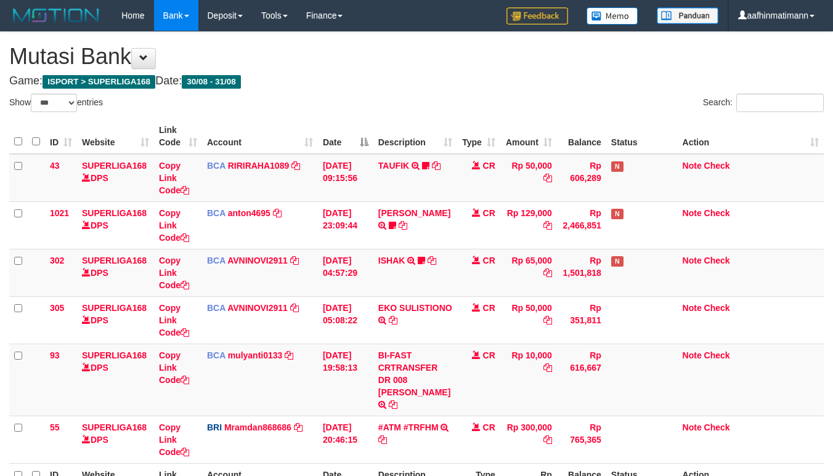
select select "***"
click at [442, 86] on h4 "Game: ISPORT > SUPERLIGA168 Date: 30/08 - 31/08" at bounding box center [416, 81] width 814 height 12
select select "***"
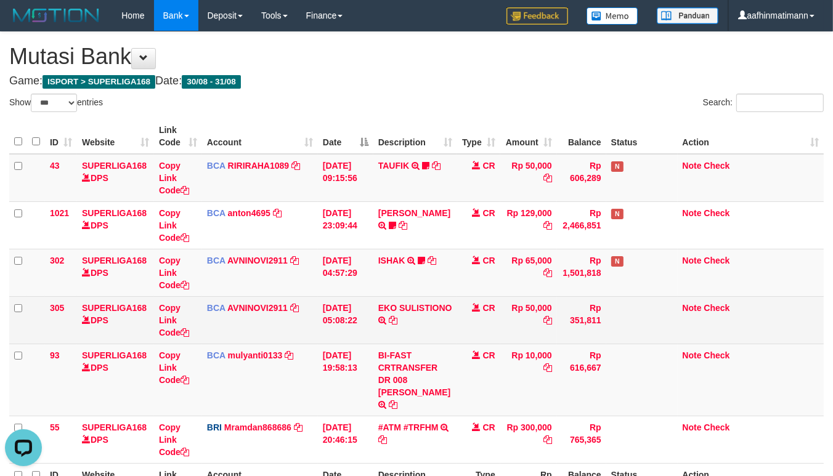
click at [410, 337] on td "EKO SULISTIONO TRSF E-BANKING CR 3108/FTSCY/WS95031 50000.00EKO SULISTIONO" at bounding box center [415, 319] width 84 height 47
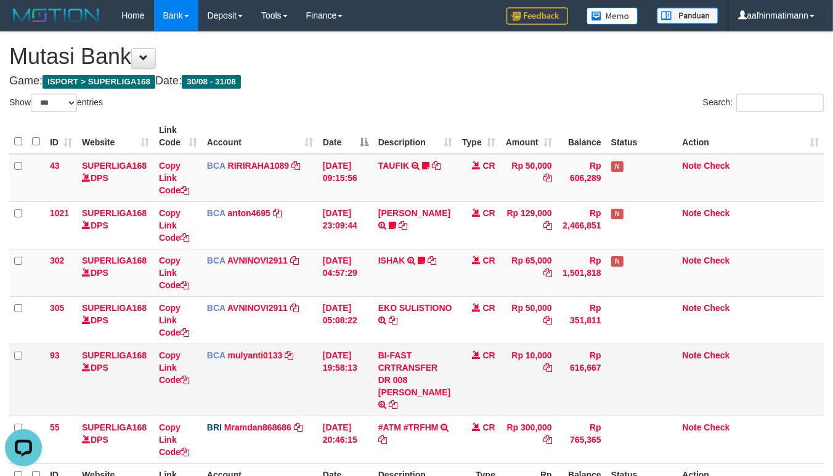
click at [411, 337] on td "EKO SULISTIONO TRSF E-BANKING CR 3108/FTSCY/WS95031 50000.00EKO SULISTIONO" at bounding box center [415, 319] width 84 height 47
click at [346, 262] on td "31/08/2025 04:57:29" at bounding box center [345, 272] width 55 height 47
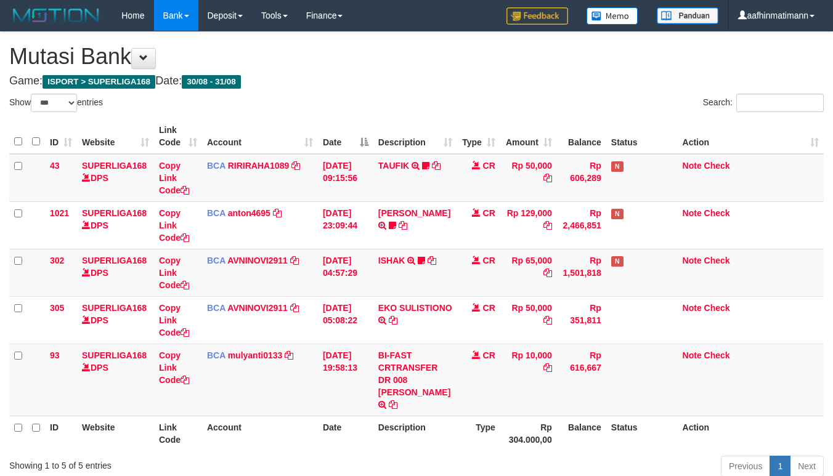
select select "***"
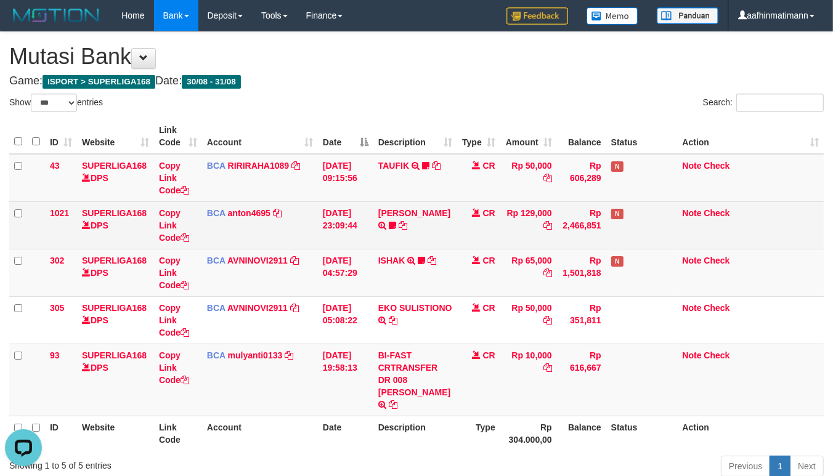
click at [365, 248] on td "30/08/2025 23:09:44" at bounding box center [345, 224] width 55 height 47
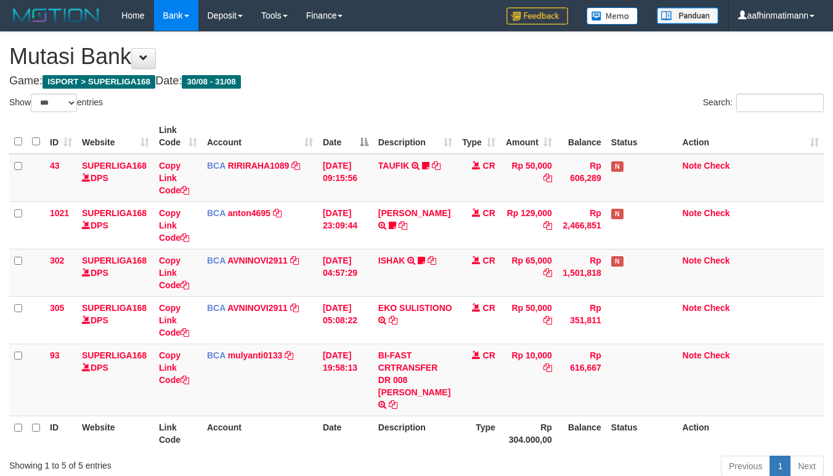
select select "***"
click at [557, 262] on td "Rp 1,501,818" at bounding box center [581, 272] width 49 height 47
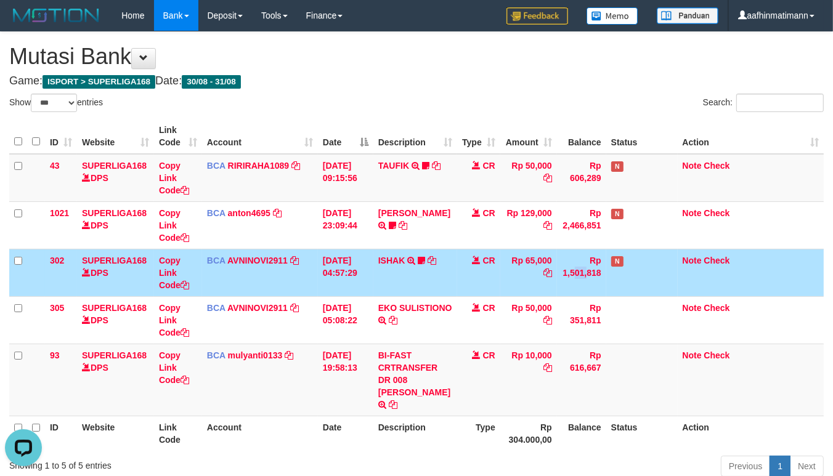
click at [557, 262] on td "Rp 1,501,818" at bounding box center [581, 272] width 49 height 47
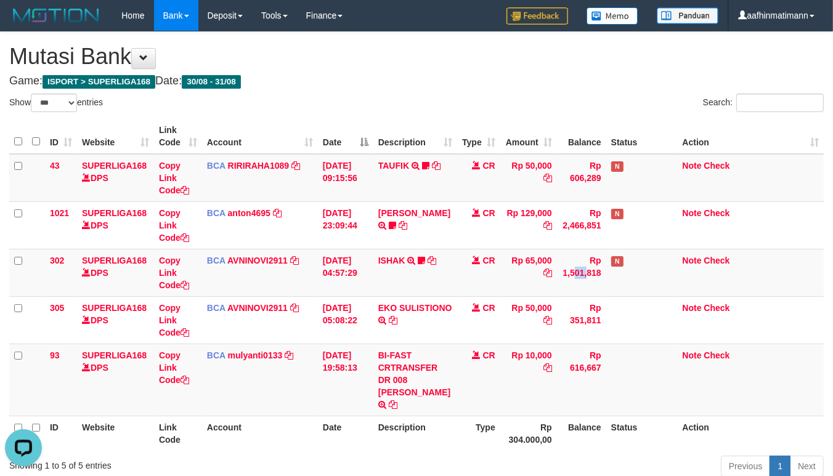
click at [349, 148] on th "Date" at bounding box center [345, 136] width 55 height 35
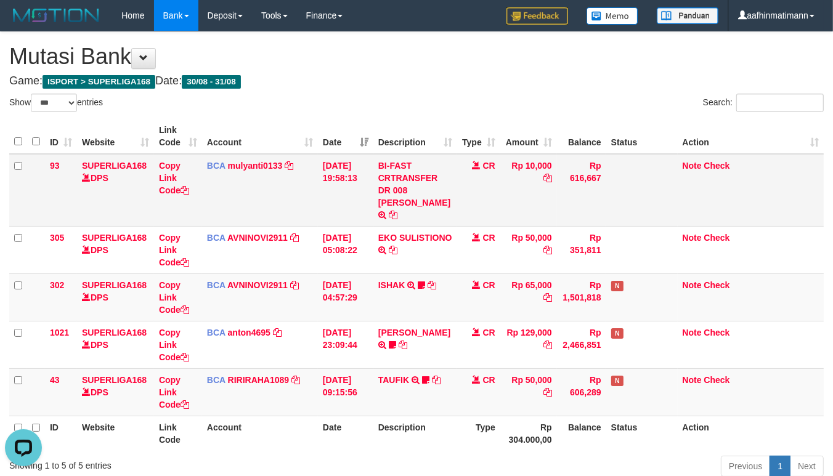
drag, startPoint x: 406, startPoint y: 195, endPoint x: 411, endPoint y: 189, distance: 7.5
click at [408, 192] on td "BI-FAST CRTRANSFER DR 008 [PERSON_NAME]" at bounding box center [415, 190] width 84 height 73
click at [411, 188] on td "BI-FAST CRTRANSFER DR 008 [PERSON_NAME]" at bounding box center [415, 190] width 84 height 73
copy td "YERIK ELO BERNADUS"
drag, startPoint x: 411, startPoint y: 188, endPoint x: 448, endPoint y: 202, distance: 39.4
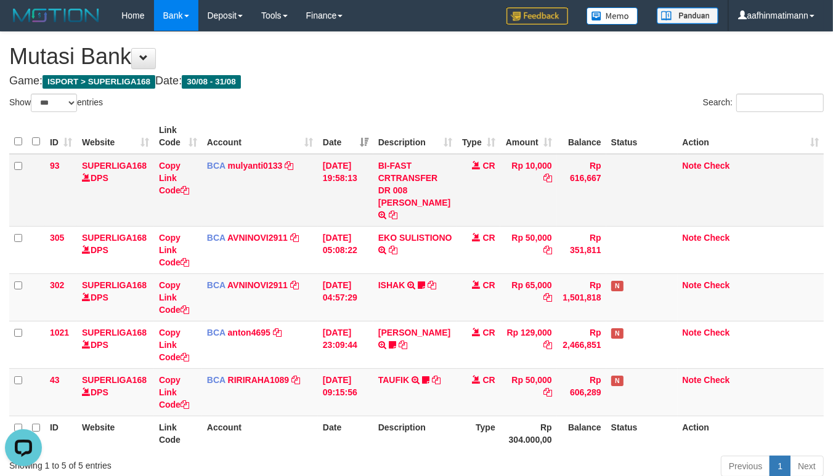
click at [434, 200] on td "BI-FAST CRTRANSFER DR 008 [PERSON_NAME]" at bounding box center [415, 190] width 84 height 73
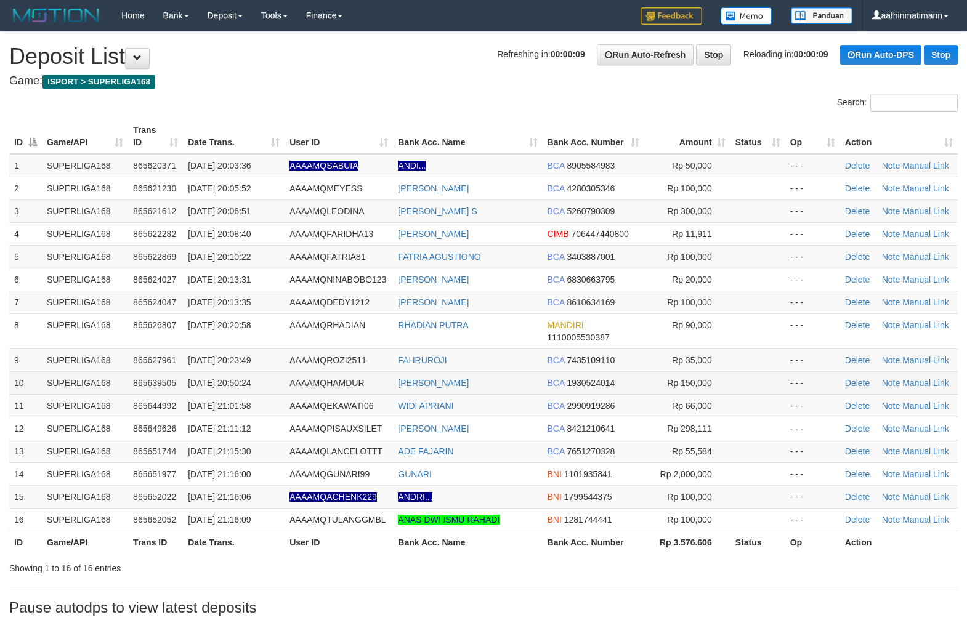
click at [738, 384] on td at bounding box center [757, 382] width 55 height 23
click at [108, 266] on td "SUPERLIGA168" at bounding box center [85, 256] width 86 height 23
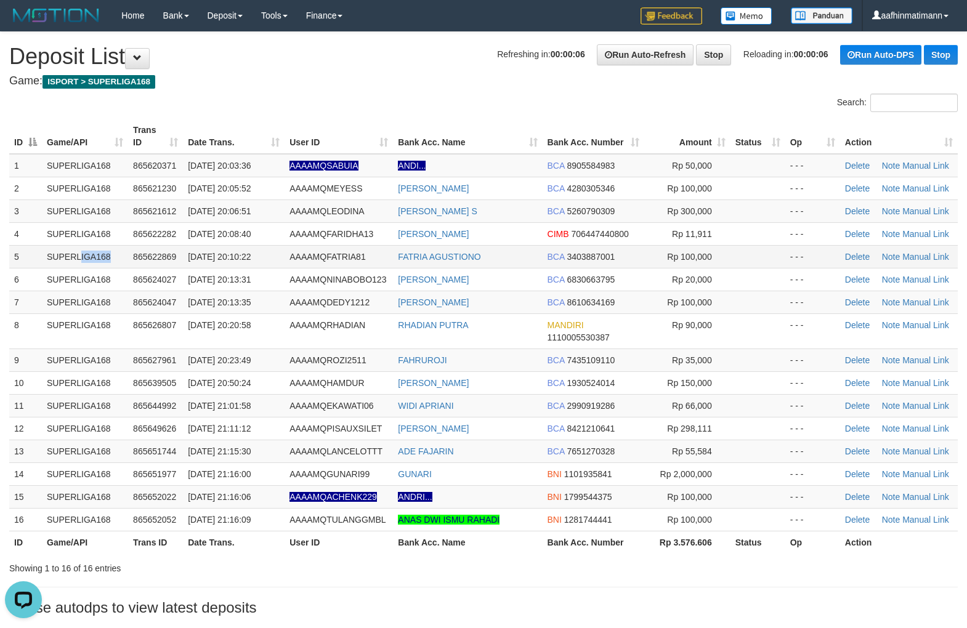
click at [108, 266] on td "SUPERLIGA168" at bounding box center [85, 256] width 86 height 23
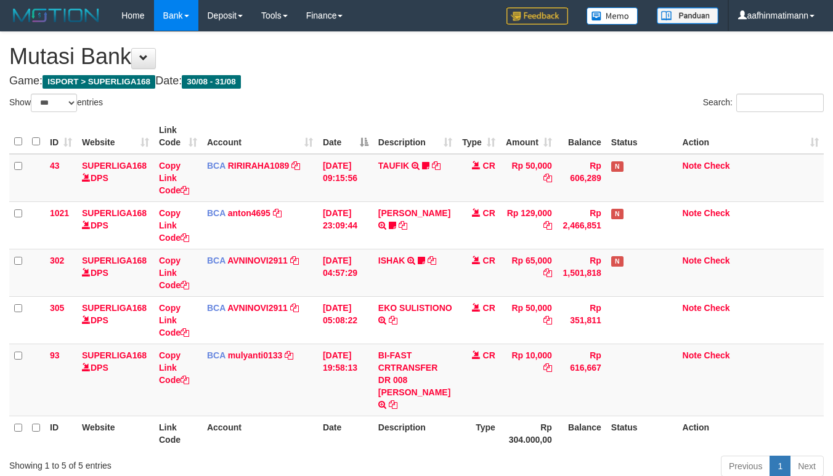
select select "***"
click at [312, 139] on th "Account" at bounding box center [260, 136] width 116 height 35
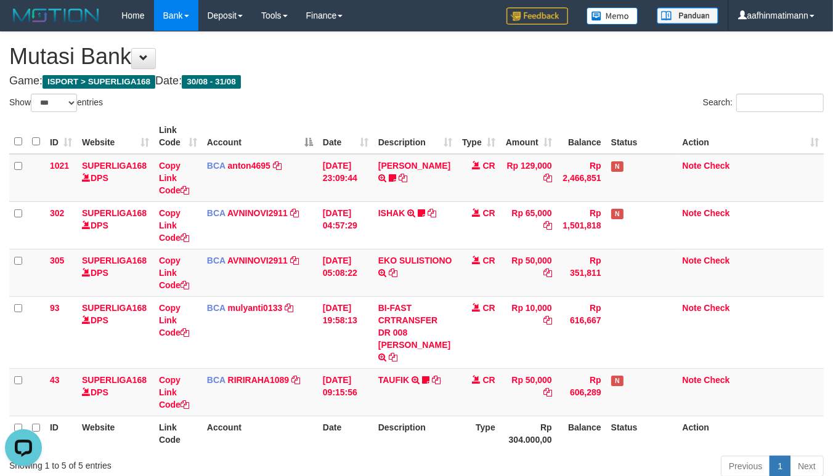
click at [315, 140] on th "Account" at bounding box center [260, 136] width 116 height 35
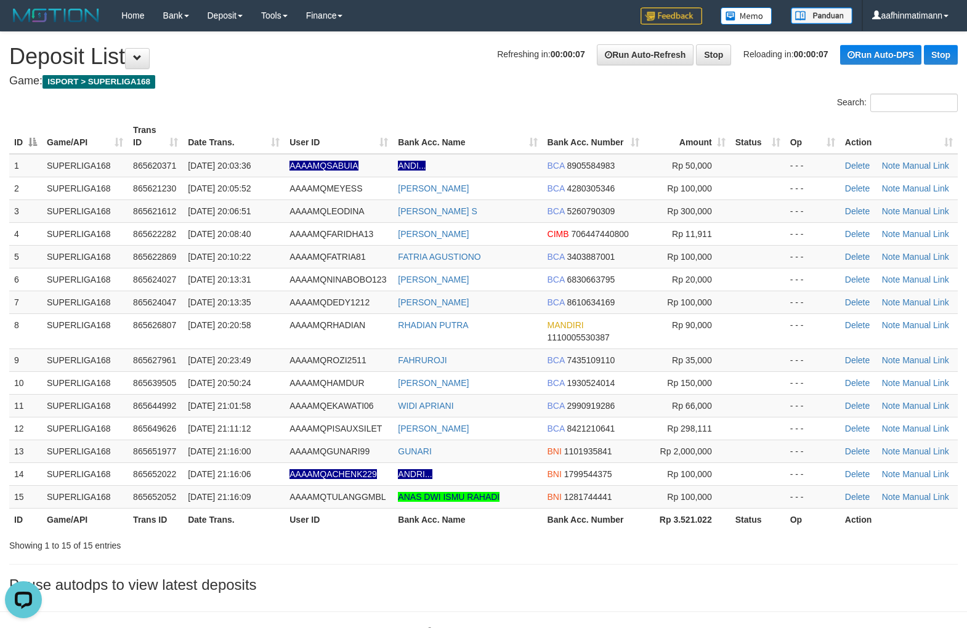
click at [372, 47] on h1 "Refreshing in: 00:00:07 Run Auto-Refresh Stop Reloading in: 00:00:07 Run Auto-D…" at bounding box center [483, 56] width 948 height 25
click at [371, 47] on h1 "Refreshing in: 00:00:06 Run Auto-Refresh Stop Reloading in: 00:00:06 Run Auto-D…" at bounding box center [483, 56] width 948 height 25
drag, startPoint x: 278, startPoint y: 91, endPoint x: 73, endPoint y: 246, distance: 257.6
click at [277, 91] on div "**********" at bounding box center [483, 315] width 967 height 567
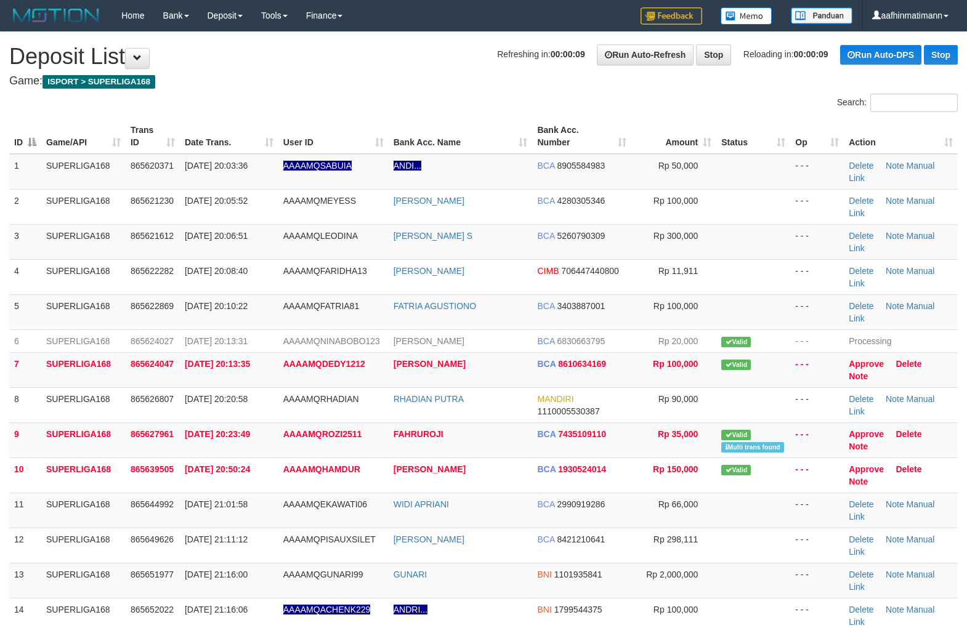
click at [411, 52] on h1 "Refreshing in: 00:00:09 Run Auto-Refresh Stop Reloading in: 00:00:09 Run Auto-D…" at bounding box center [483, 56] width 948 height 25
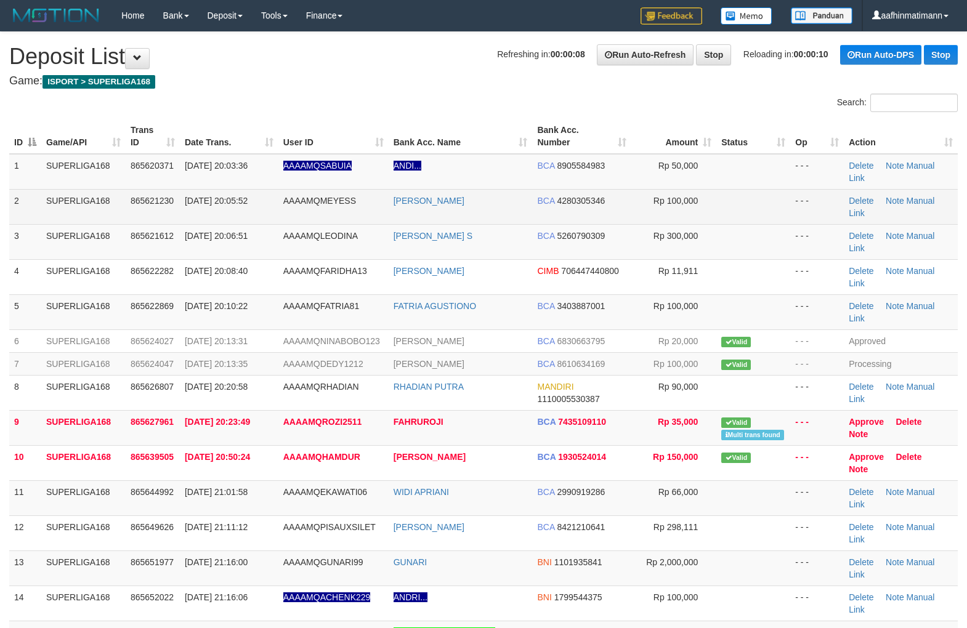
click at [254, 193] on td "[DATE] 20:05:52" at bounding box center [229, 206] width 99 height 35
click at [256, 190] on td "[DATE] 20:05:52" at bounding box center [229, 206] width 99 height 35
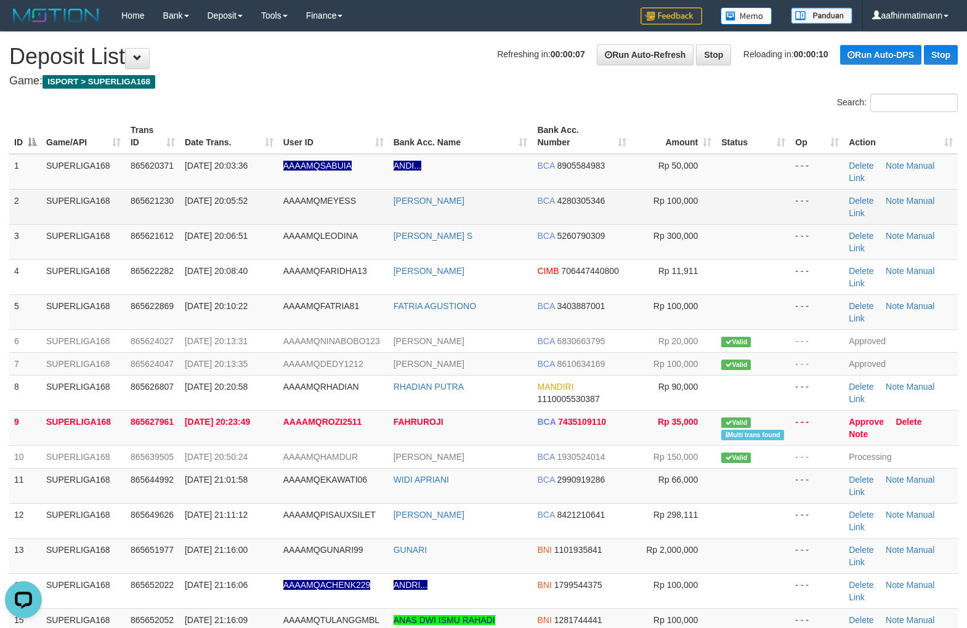
click at [248, 201] on span "[DATE] 20:05:52" at bounding box center [216, 201] width 63 height 10
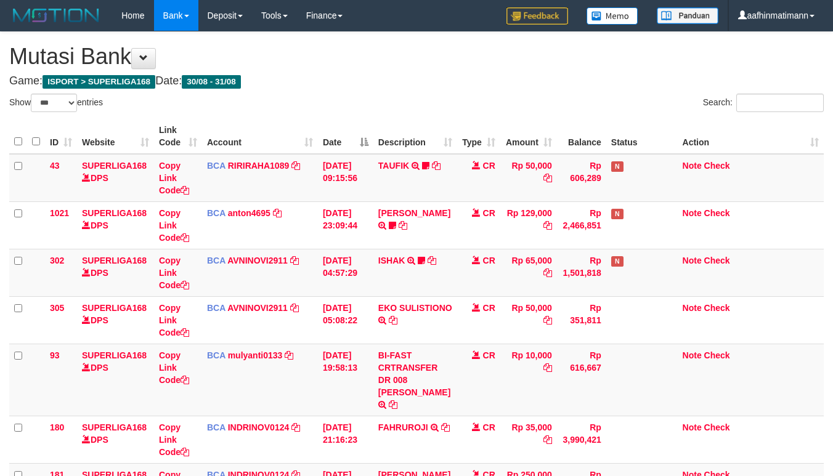
select select "***"
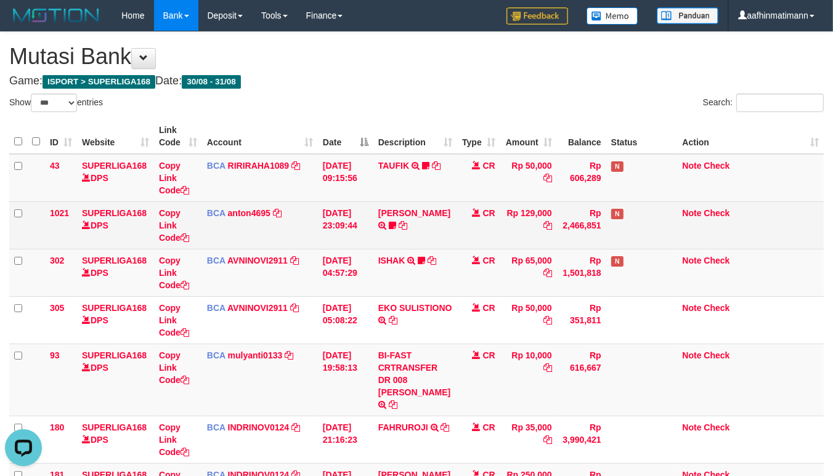
click at [593, 208] on td "Rp 2,466,851" at bounding box center [581, 224] width 49 height 47
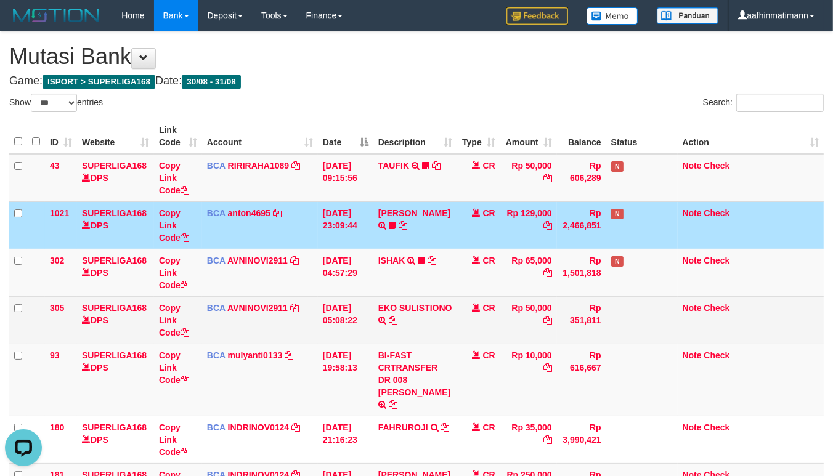
click at [463, 309] on td "CR" at bounding box center [478, 319] width 43 height 47
